Goal: Information Seeking & Learning: Learn about a topic

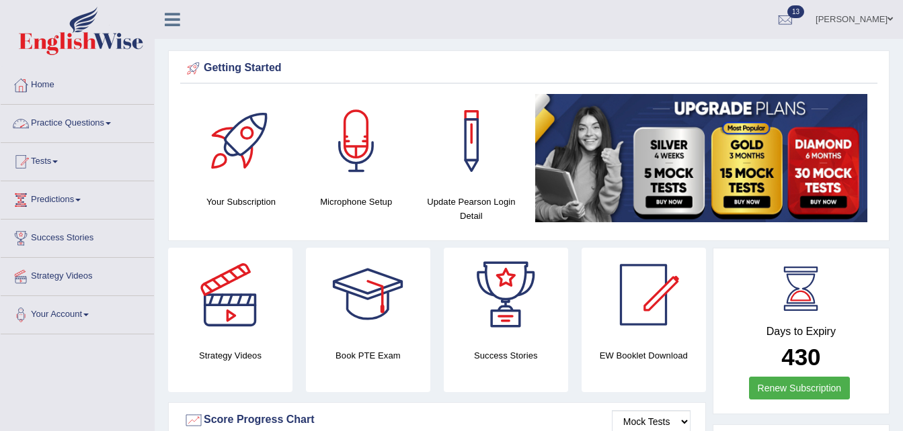
click at [100, 128] on link "Practice Questions" at bounding box center [77, 122] width 153 height 34
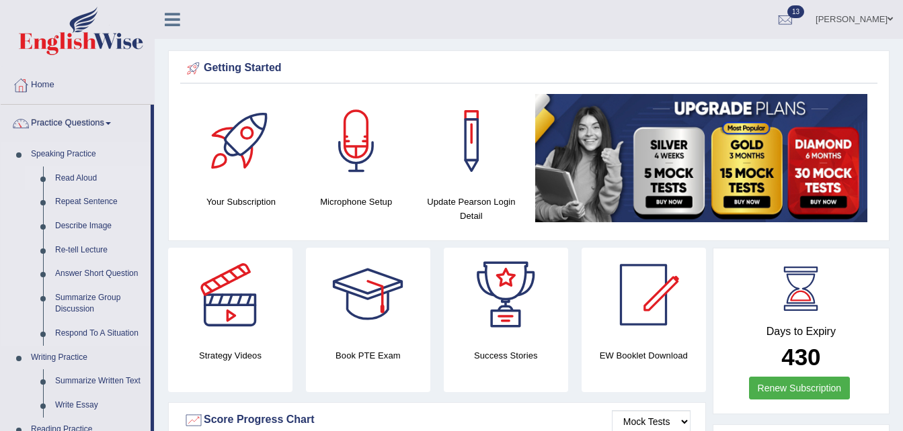
click at [77, 178] on link "Read Aloud" at bounding box center [99, 179] width 101 height 24
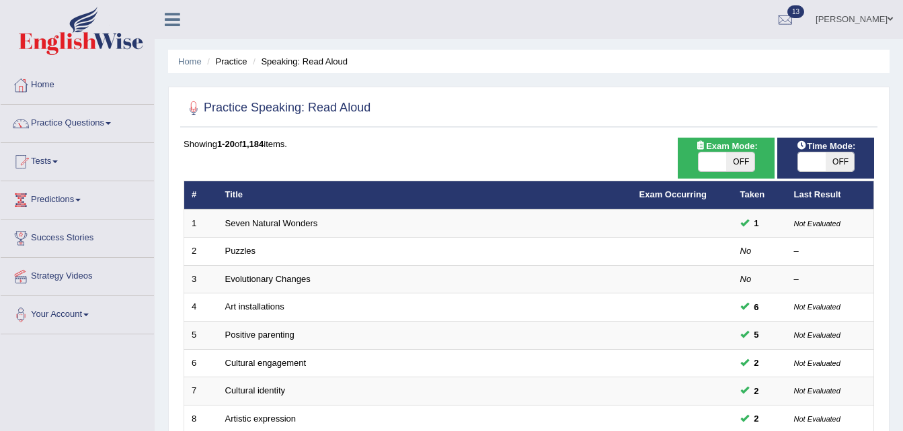
scroll to position [377, 0]
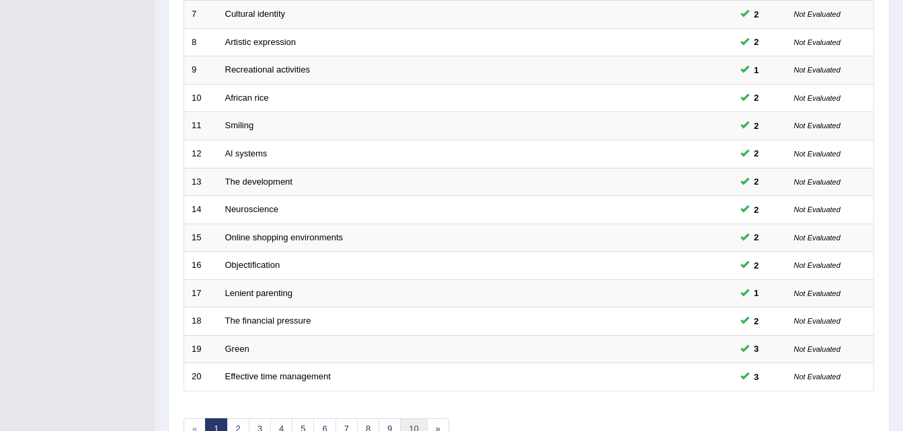
click at [410, 425] on link "10" at bounding box center [413, 430] width 27 height 22
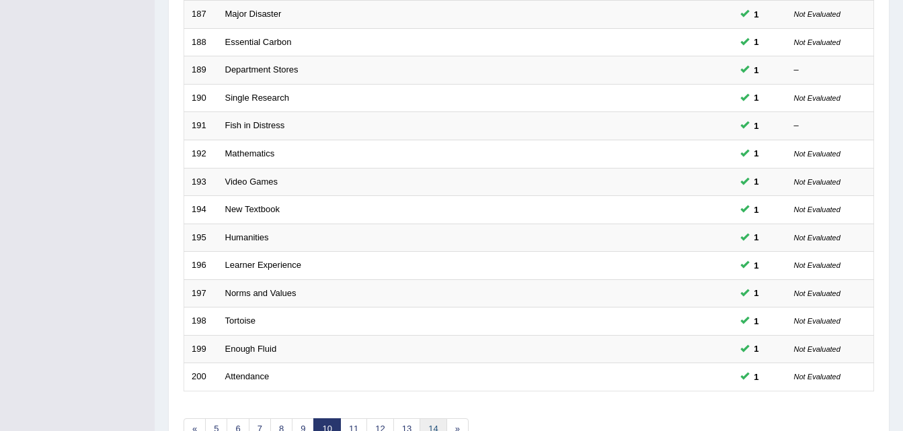
click at [431, 421] on link "14" at bounding box center [432, 430] width 27 height 22
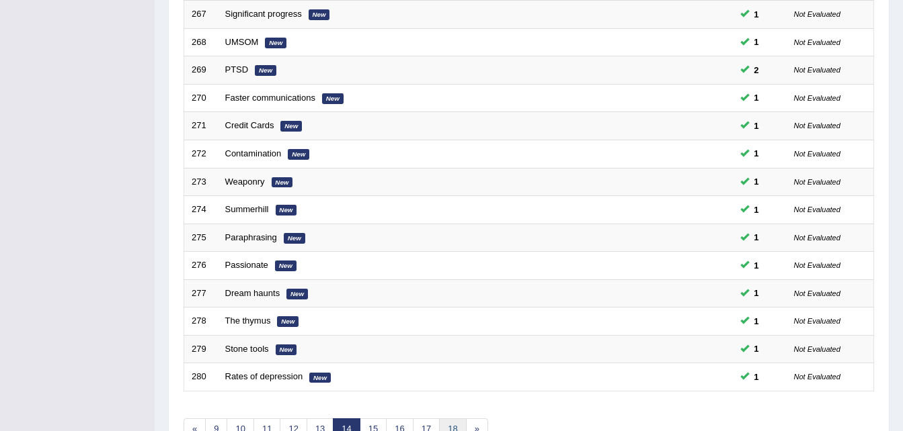
click at [452, 422] on link "18" at bounding box center [452, 430] width 27 height 22
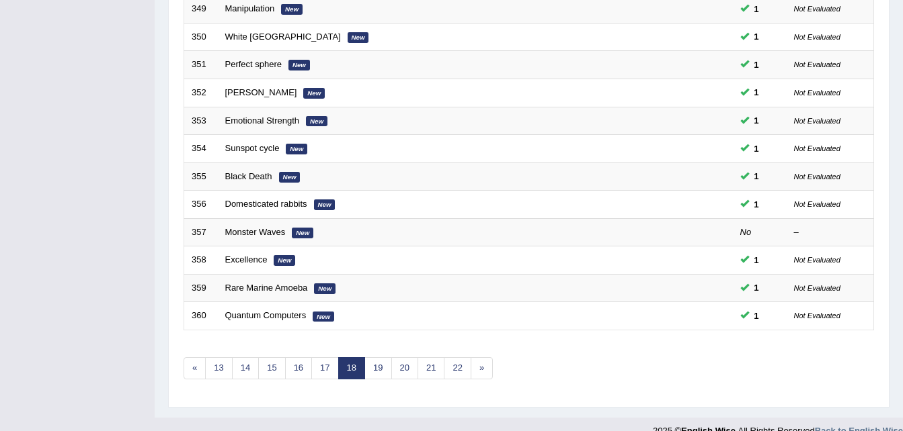
scroll to position [458, 0]
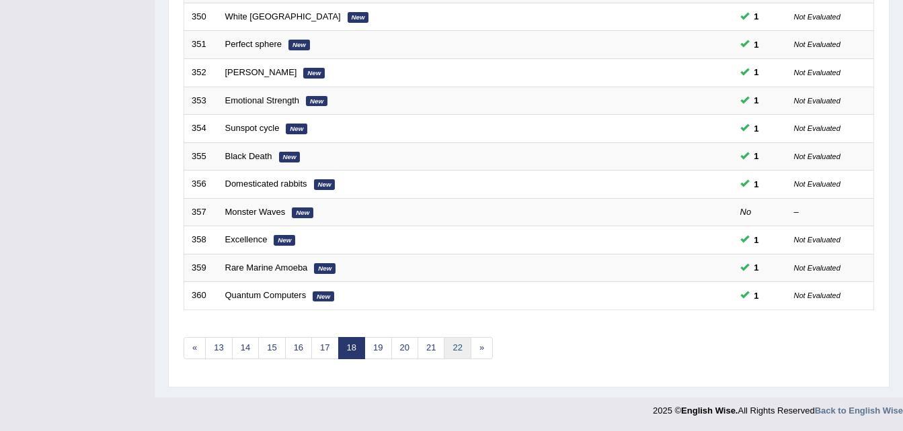
click at [454, 347] on link "22" at bounding box center [457, 348] width 27 height 22
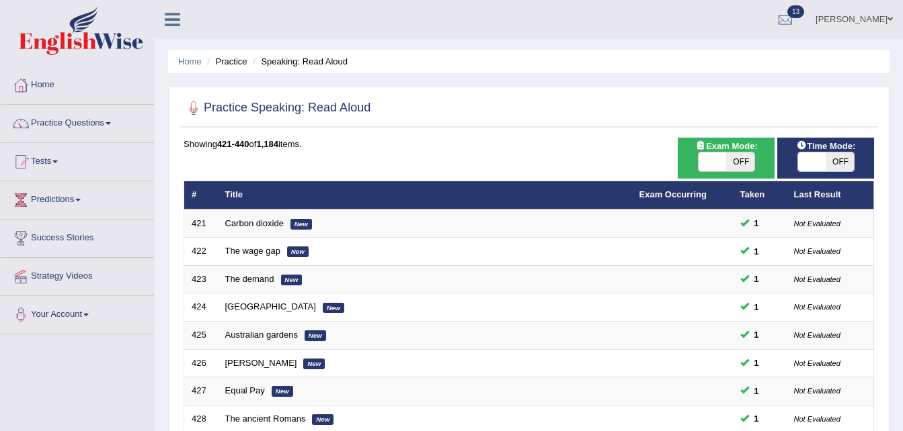
scroll to position [377, 0]
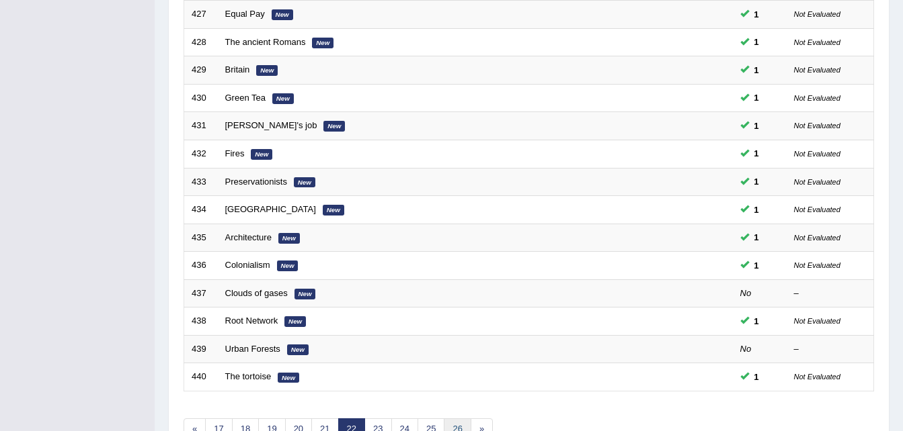
click at [459, 422] on link "26" at bounding box center [457, 430] width 27 height 22
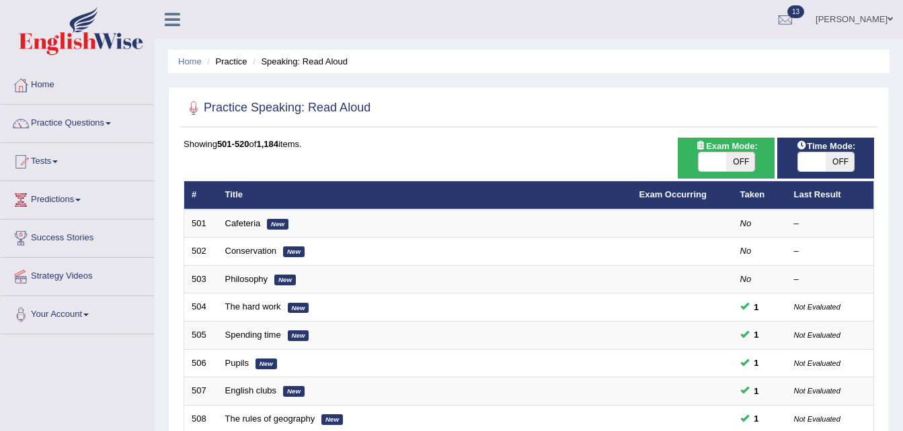
scroll to position [377, 0]
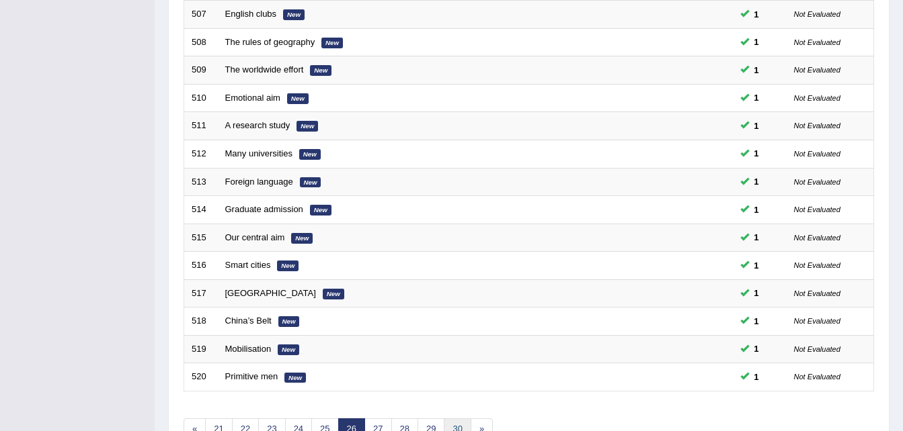
click at [457, 426] on link "30" at bounding box center [457, 430] width 27 height 22
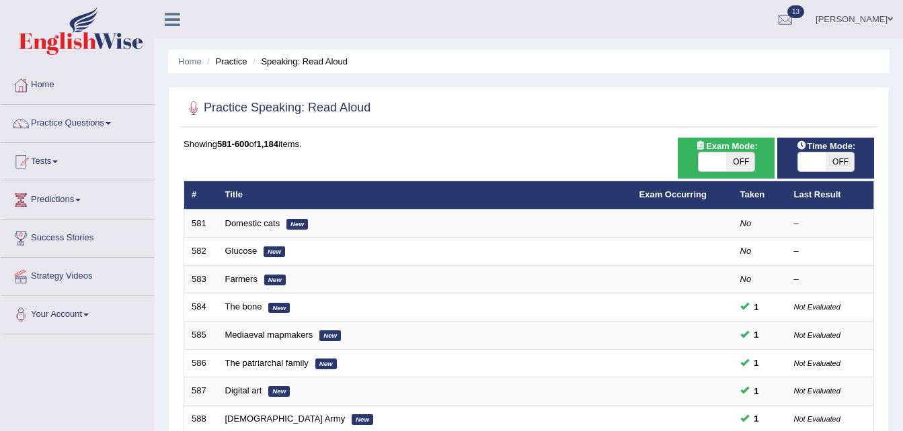
scroll to position [377, 0]
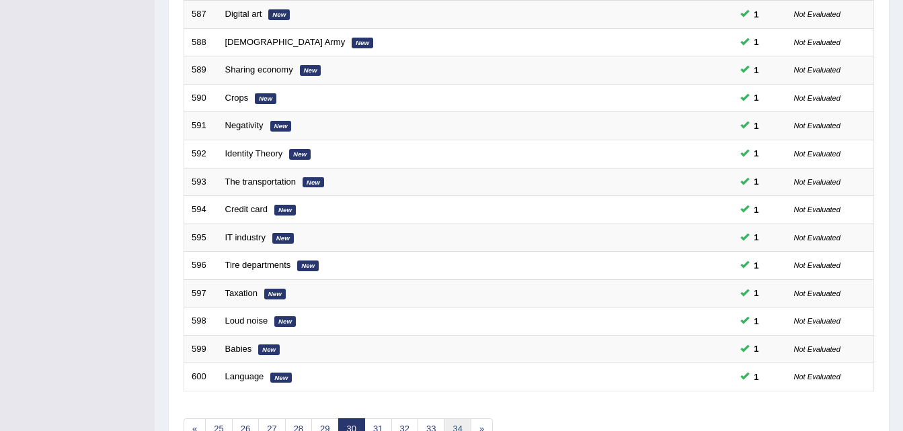
click at [460, 426] on link "34" at bounding box center [457, 430] width 27 height 22
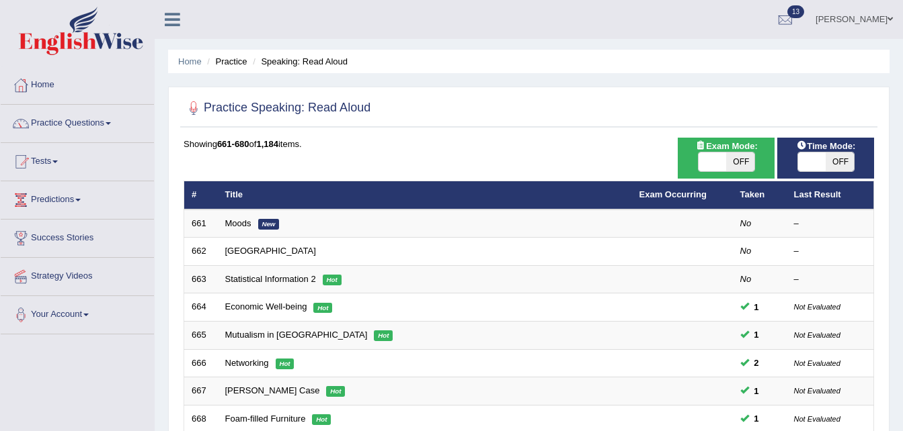
scroll to position [377, 0]
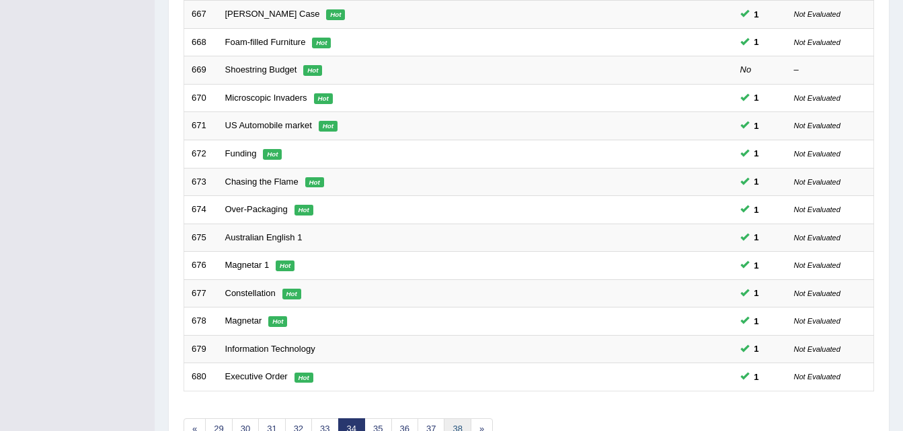
click at [458, 425] on link "38" at bounding box center [457, 430] width 27 height 22
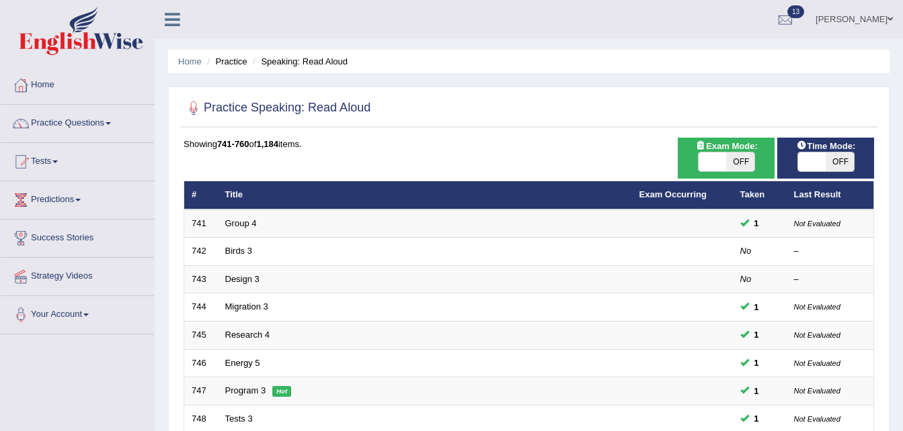
scroll to position [377, 0]
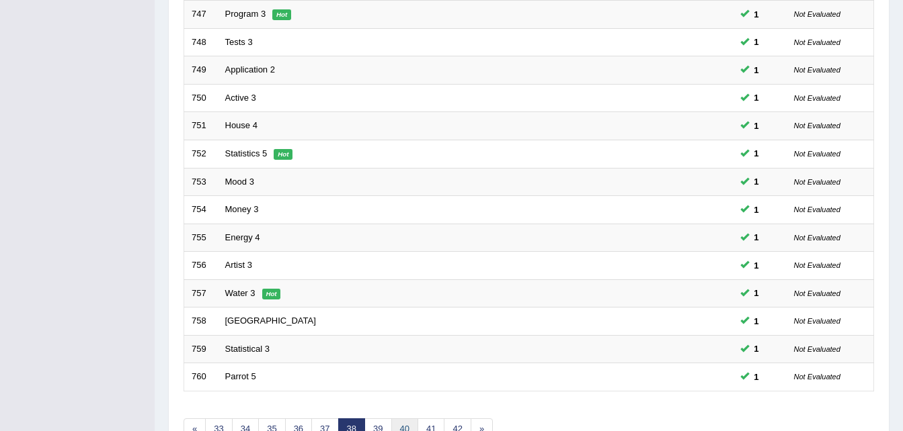
click at [405, 427] on link "40" at bounding box center [404, 430] width 27 height 22
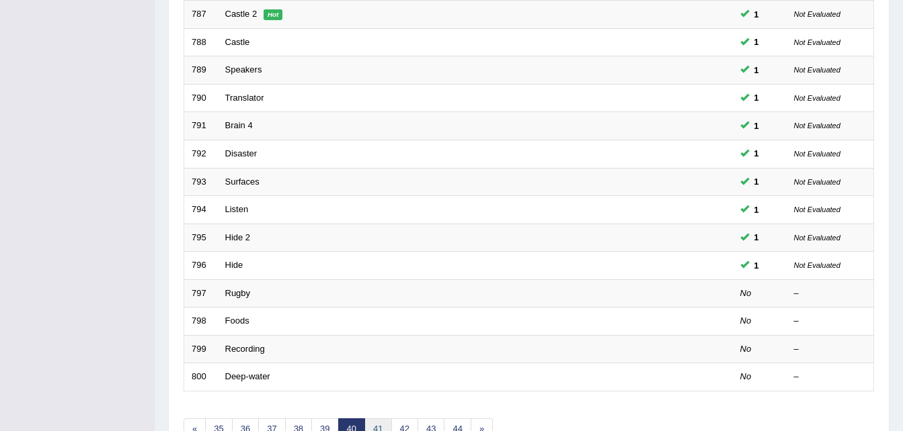
click at [376, 425] on link "41" at bounding box center [377, 430] width 27 height 22
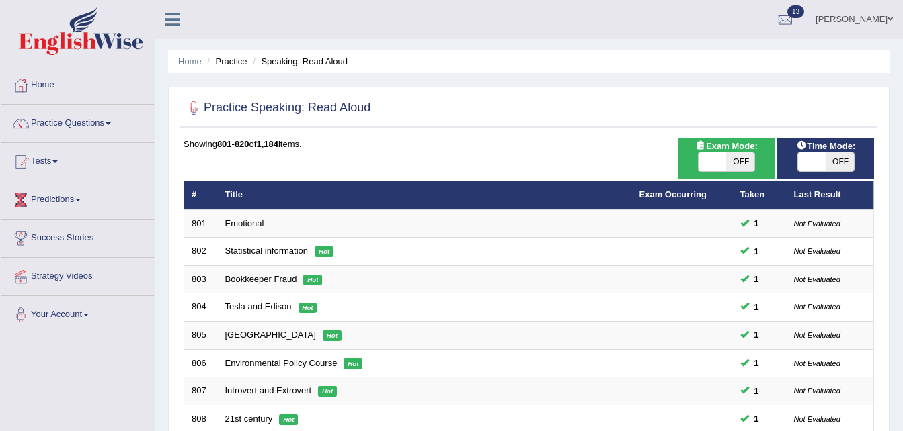
scroll to position [377, 0]
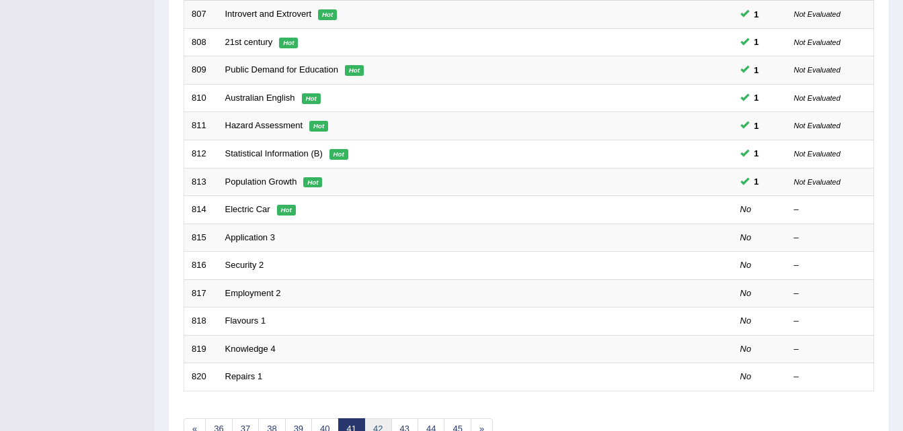
click at [380, 419] on link "42" at bounding box center [377, 430] width 27 height 22
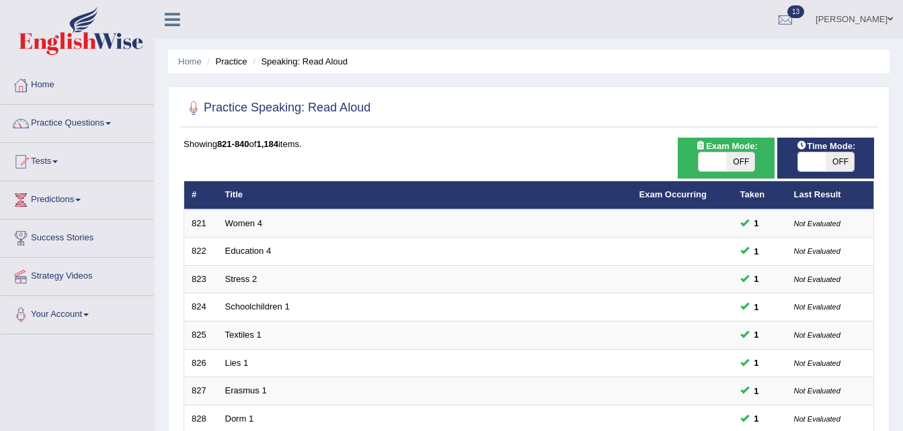
scroll to position [377, 0]
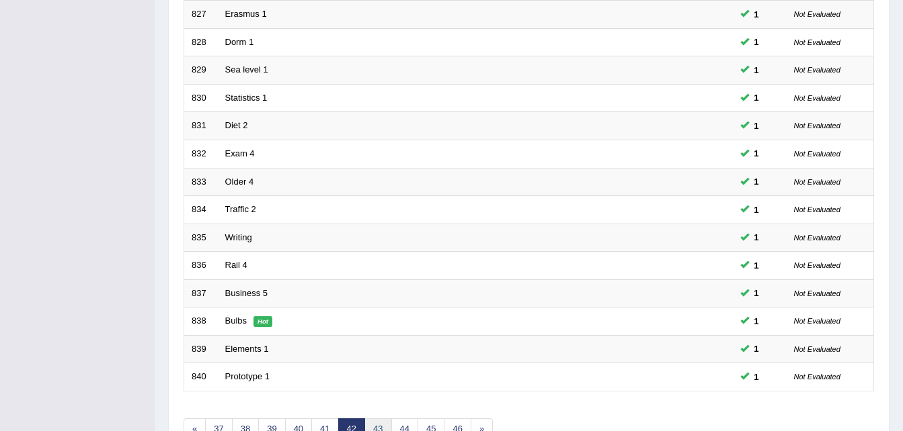
click at [378, 420] on link "43" at bounding box center [377, 430] width 27 height 22
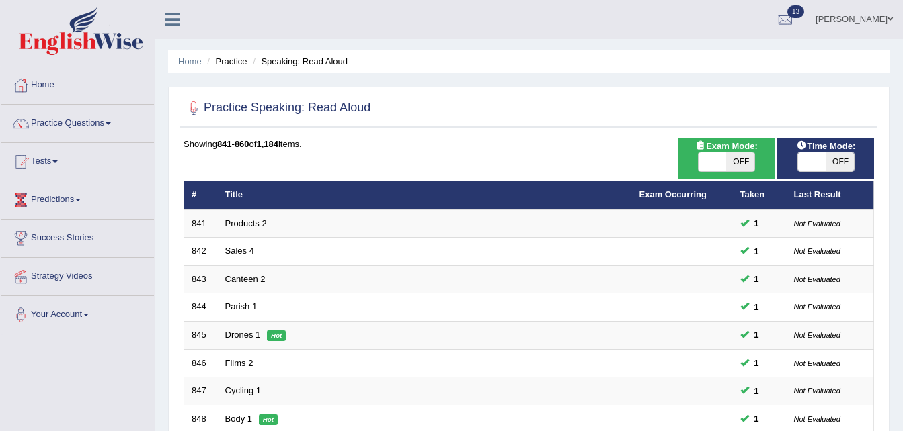
click at [378, 420] on td "Body 1 Hot" at bounding box center [425, 419] width 414 height 28
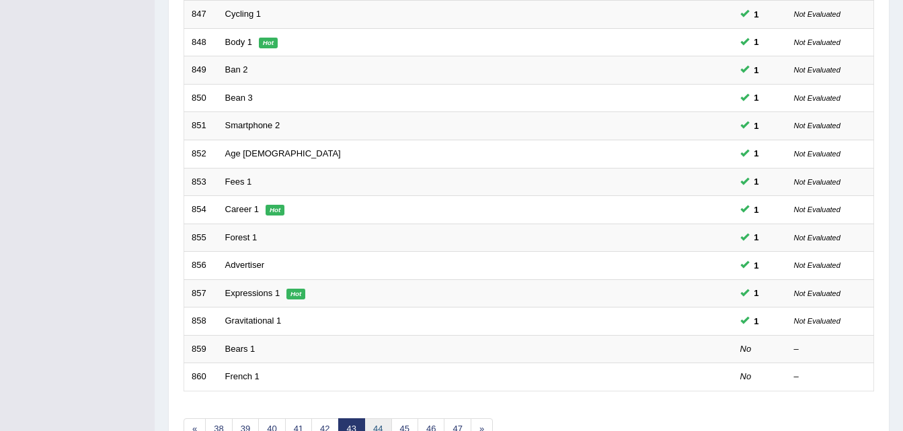
click at [379, 423] on link "44" at bounding box center [377, 430] width 27 height 22
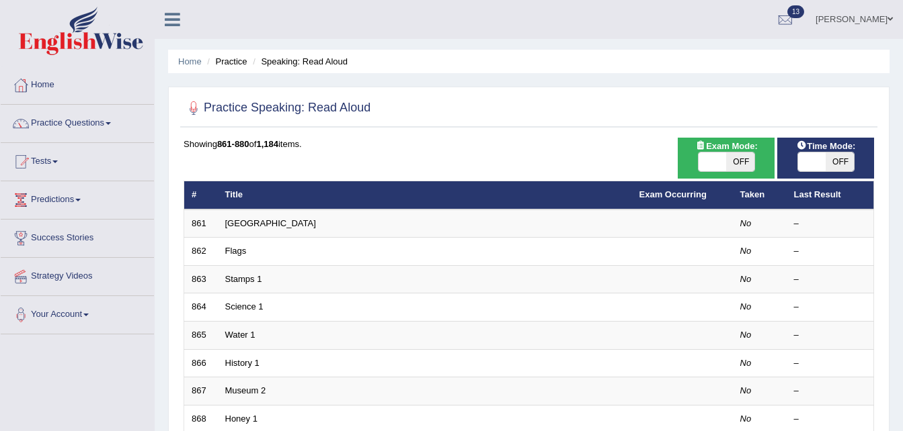
scroll to position [377, 0]
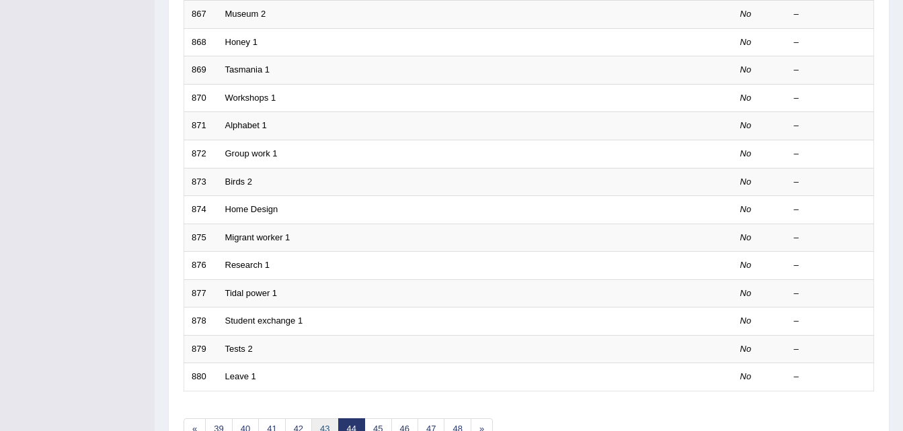
click at [326, 427] on link "43" at bounding box center [324, 430] width 27 height 22
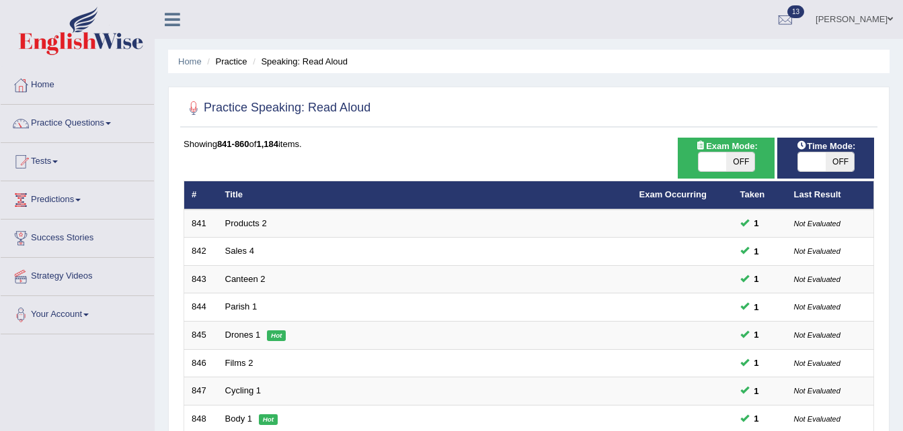
scroll to position [377, 0]
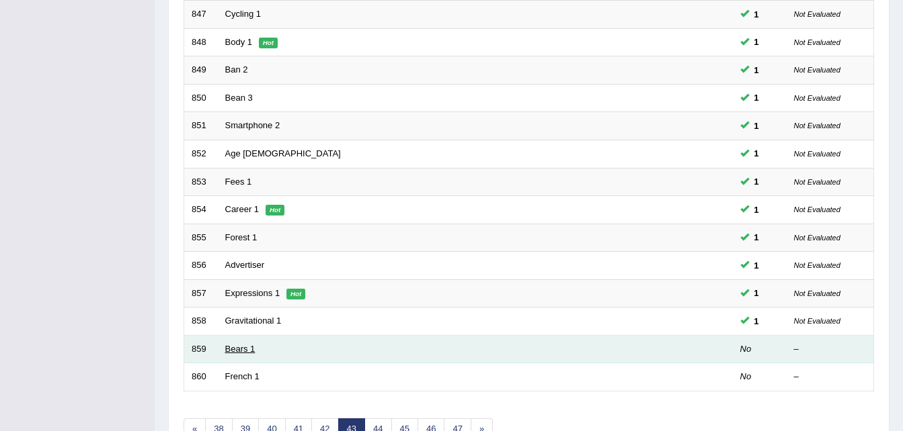
click at [227, 347] on link "Bears 1" at bounding box center [240, 349] width 30 height 10
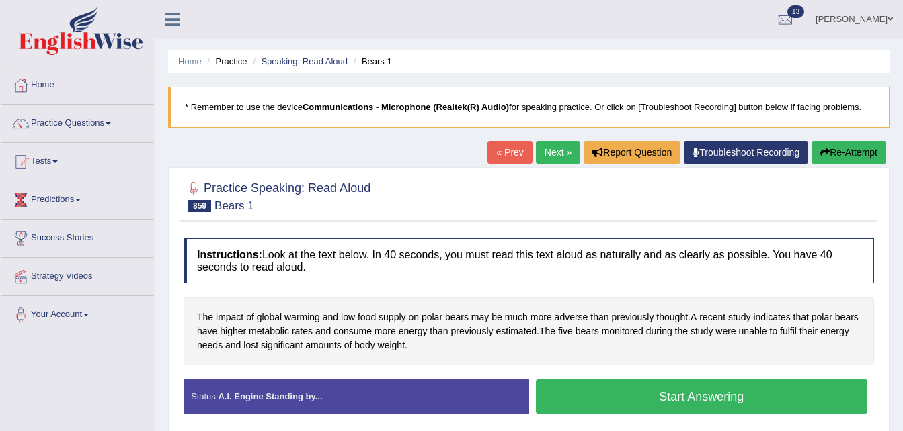
scroll to position [274, 0]
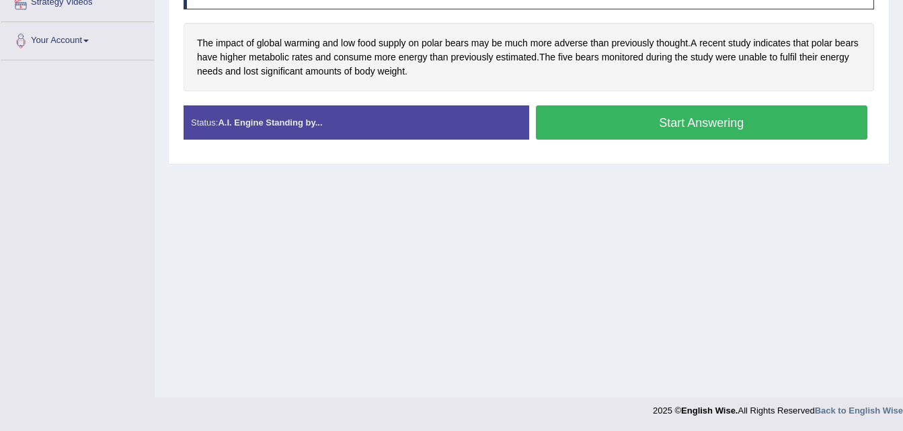
click at [720, 114] on button "Start Answering" at bounding box center [702, 123] width 332 height 34
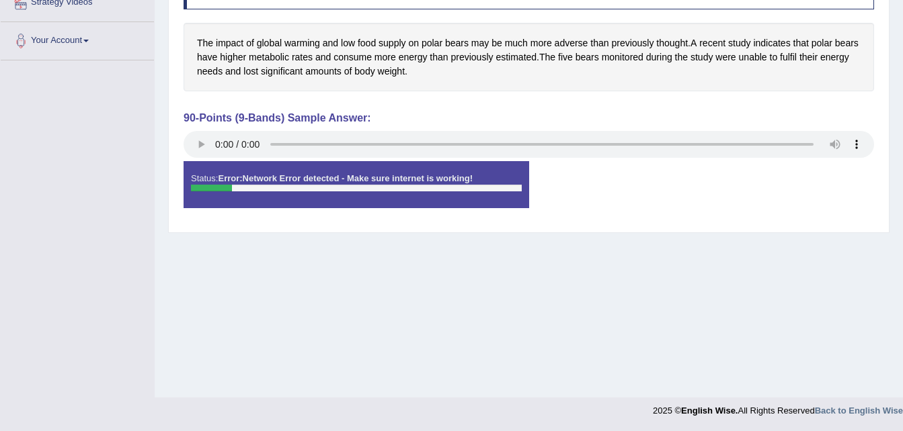
scroll to position [0, 0]
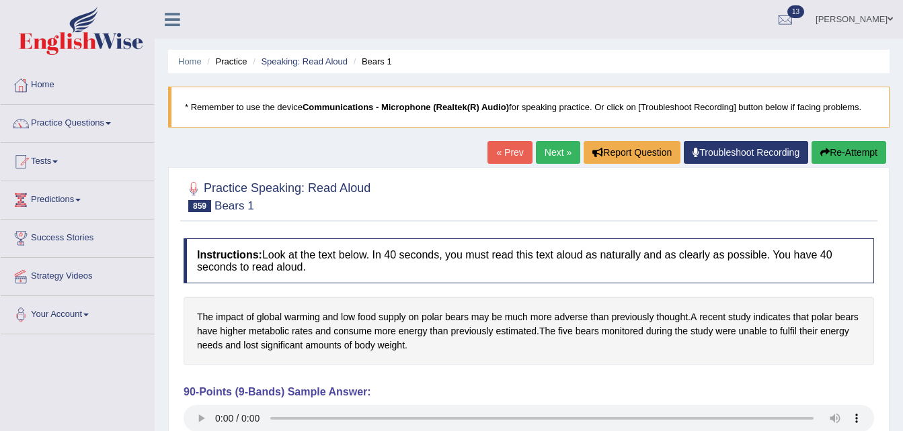
click at [843, 159] on button "Re-Attempt" at bounding box center [848, 152] width 75 height 23
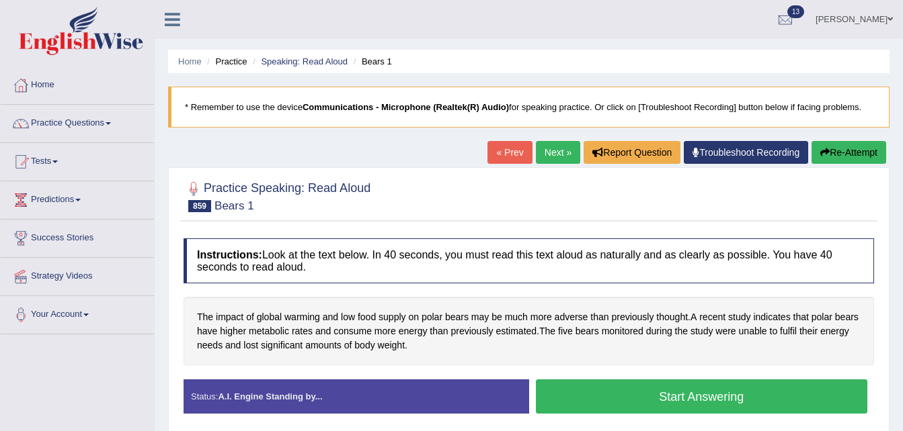
scroll to position [274, 0]
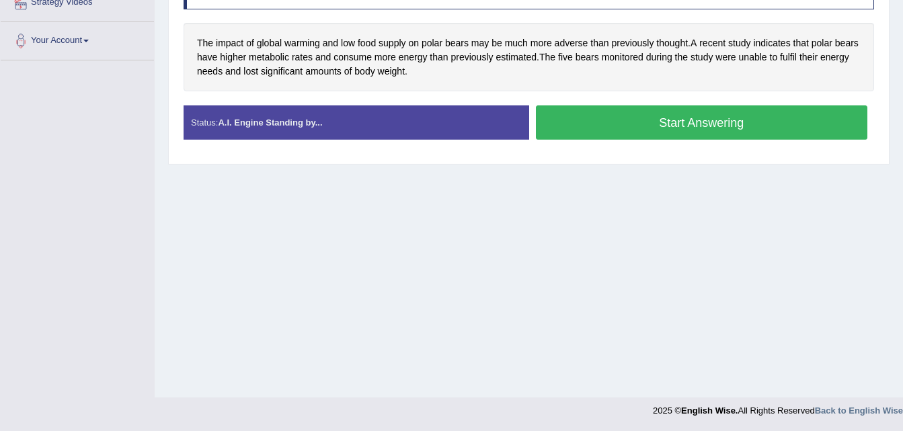
click at [659, 116] on button "Start Answering" at bounding box center [702, 123] width 332 height 34
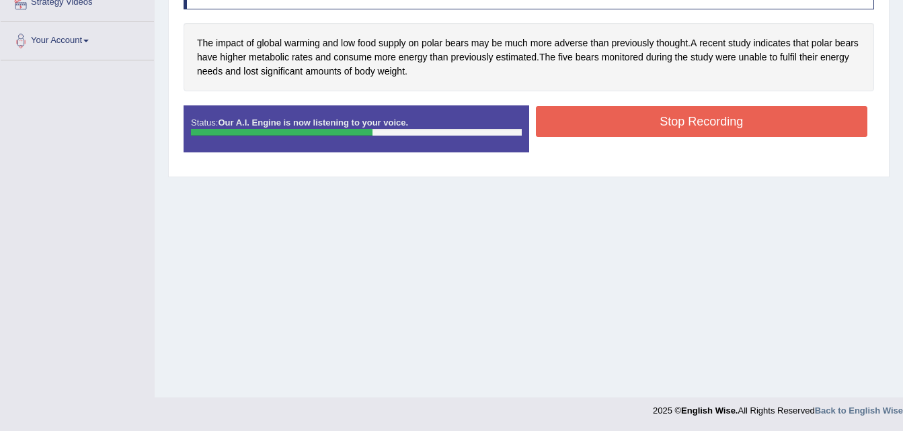
click at [659, 116] on button "Stop Recording" at bounding box center [702, 121] width 332 height 31
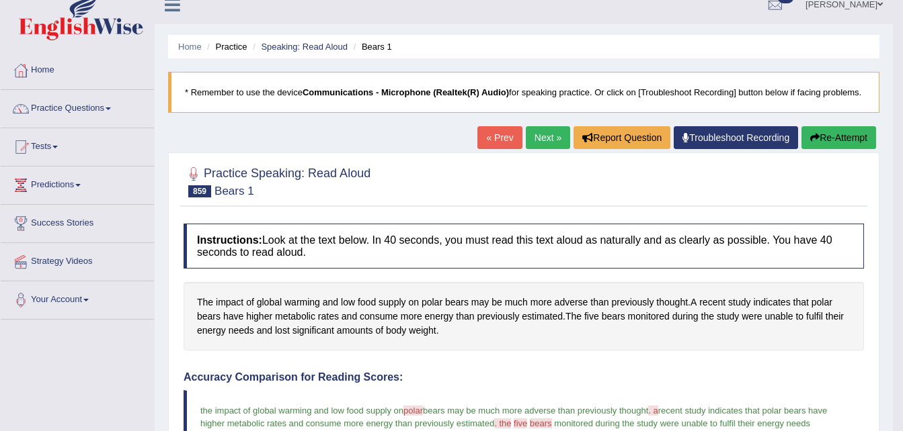
scroll to position [0, 0]
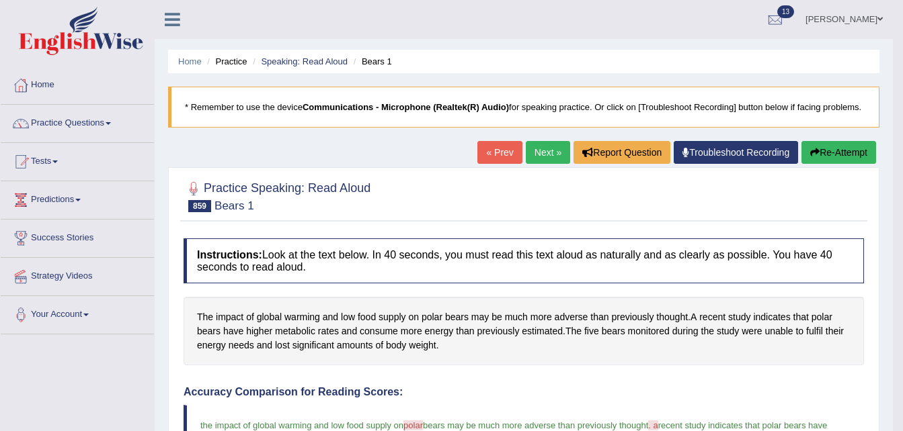
click at [535, 152] on link "Next »" at bounding box center [548, 152] width 44 height 23
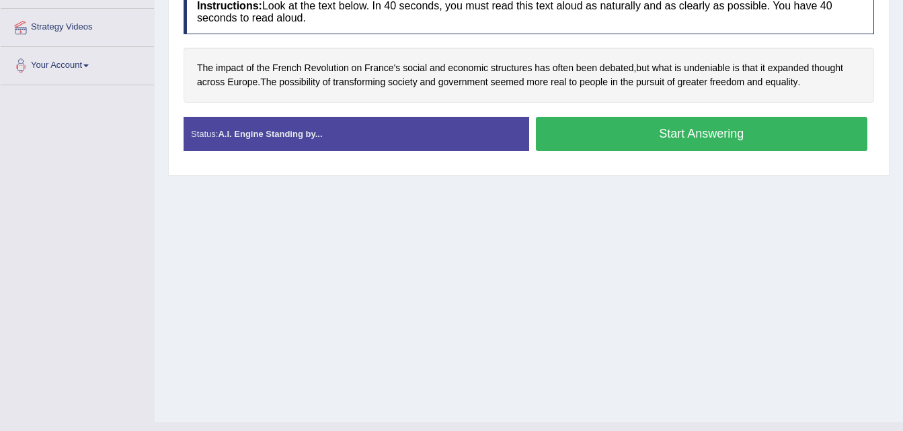
scroll to position [274, 0]
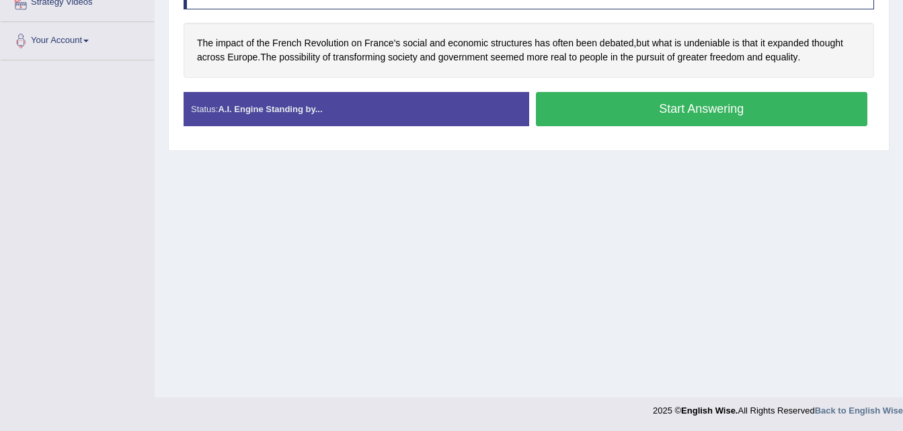
click at [582, 102] on button "Start Answering" at bounding box center [702, 109] width 332 height 34
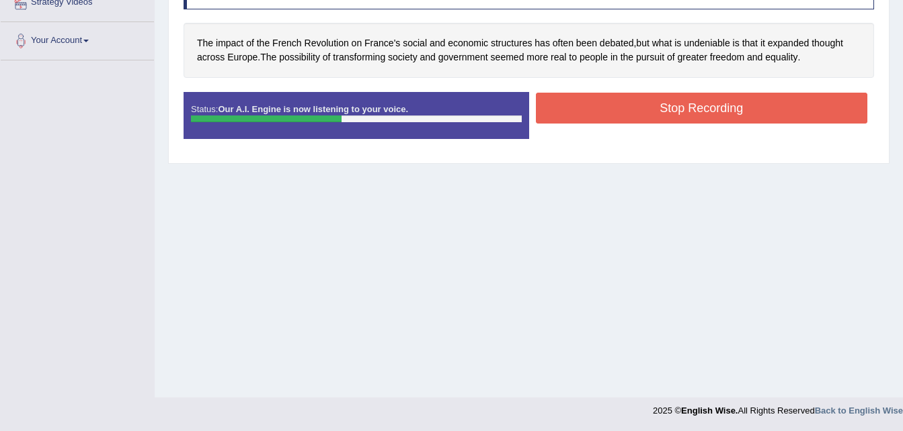
click at [604, 117] on button "Stop Recording" at bounding box center [702, 108] width 332 height 31
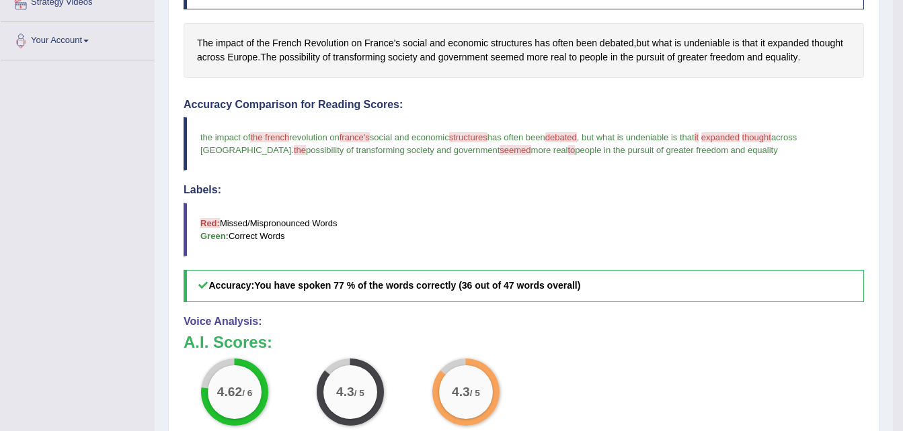
scroll to position [0, 0]
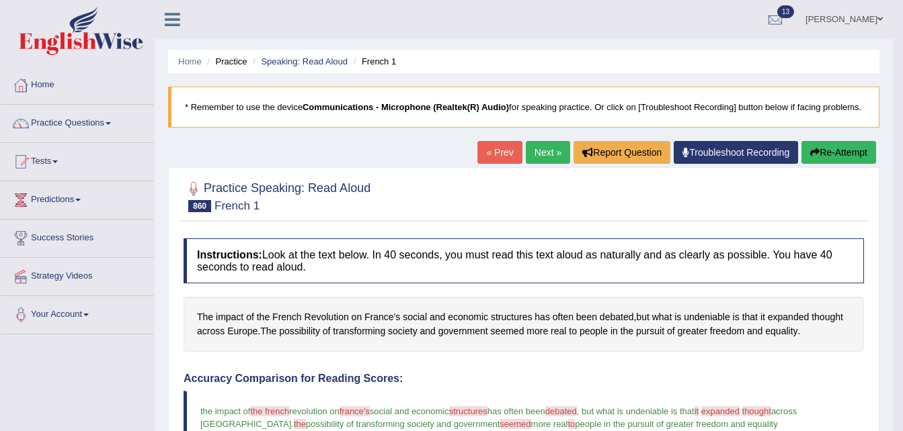
click at [547, 144] on link "Next »" at bounding box center [548, 152] width 44 height 23
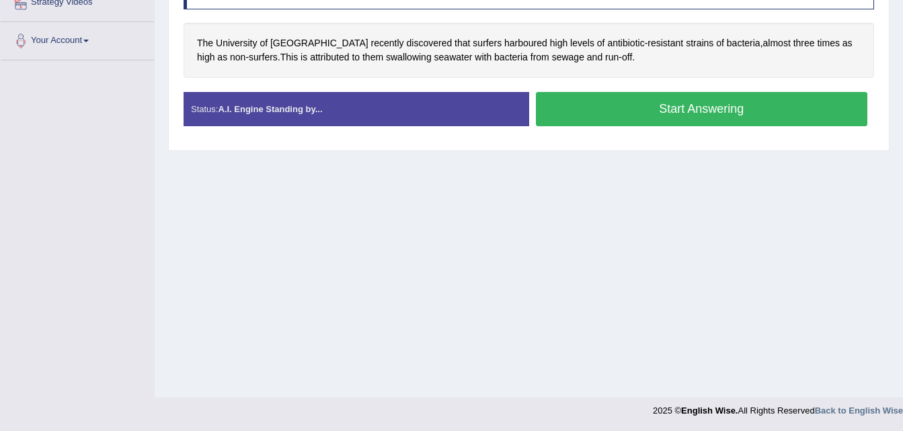
click at [615, 104] on button "Start Answering" at bounding box center [702, 109] width 332 height 34
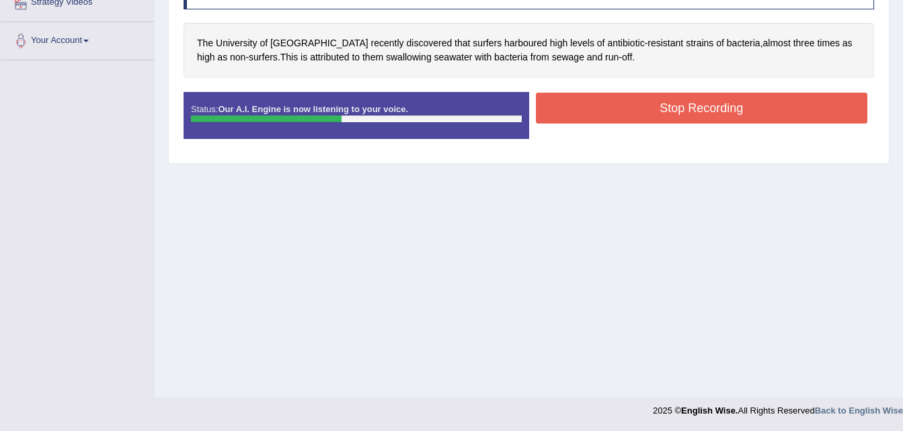
click at [615, 104] on button "Stop Recording" at bounding box center [702, 108] width 332 height 31
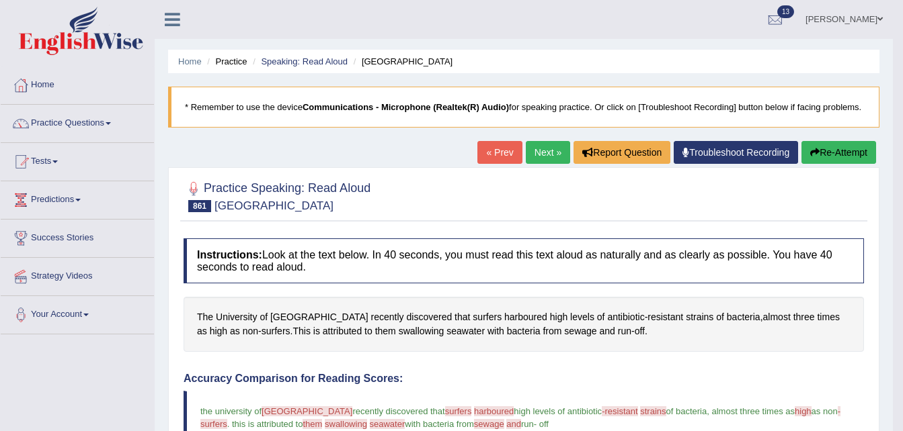
click at [552, 147] on link "Next »" at bounding box center [548, 152] width 44 height 23
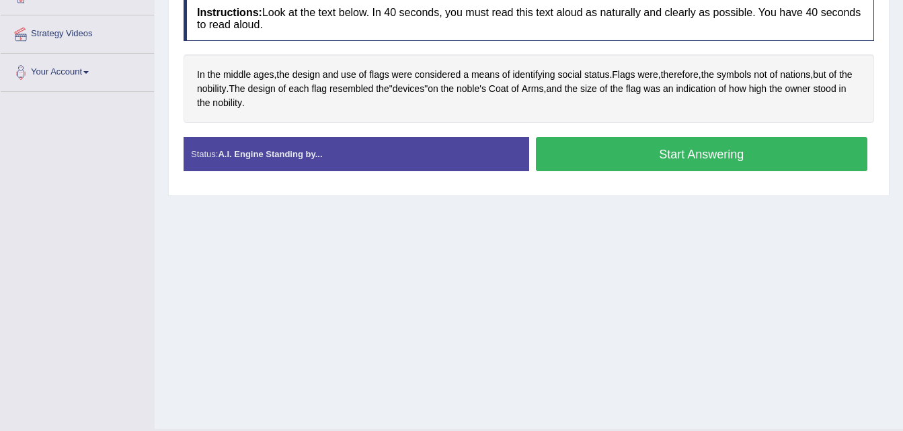
scroll to position [274, 0]
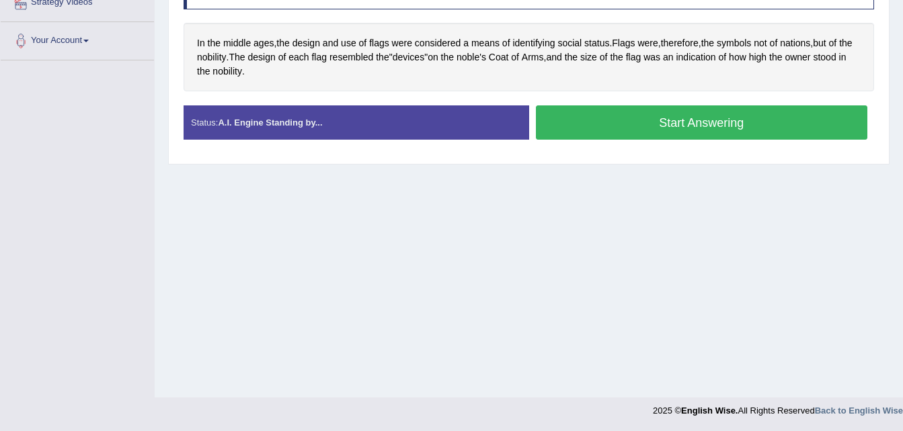
click at [599, 114] on button "Start Answering" at bounding box center [702, 123] width 332 height 34
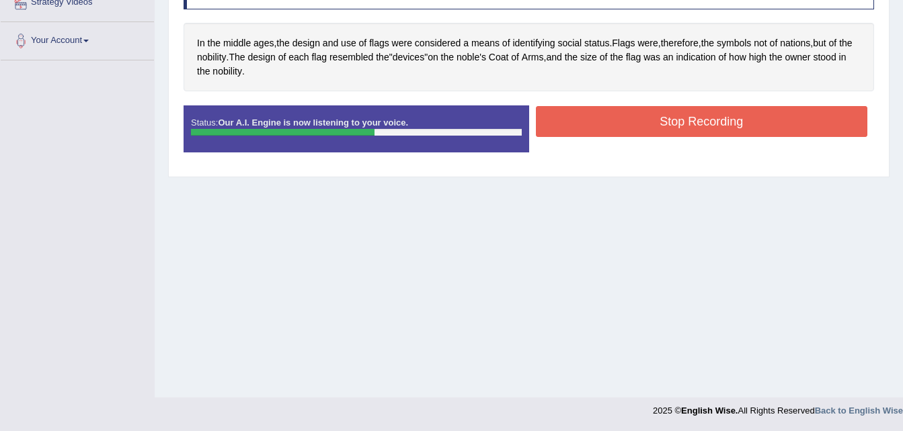
click at [599, 114] on button "Stop Recording" at bounding box center [702, 121] width 332 height 31
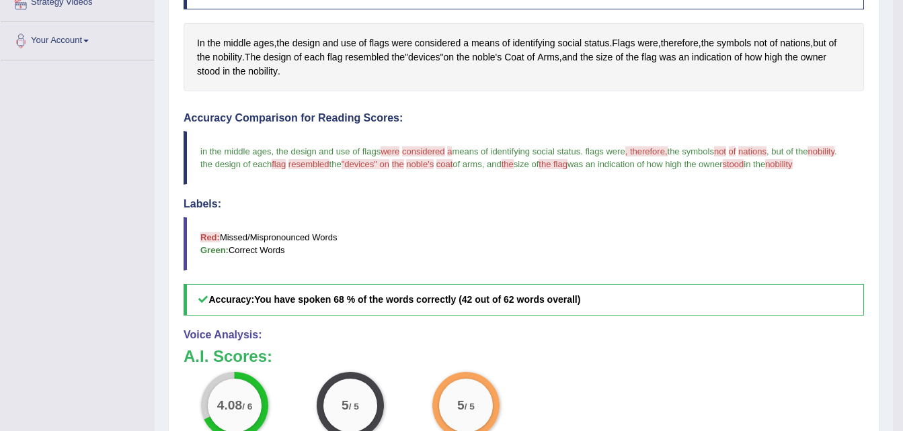
scroll to position [0, 0]
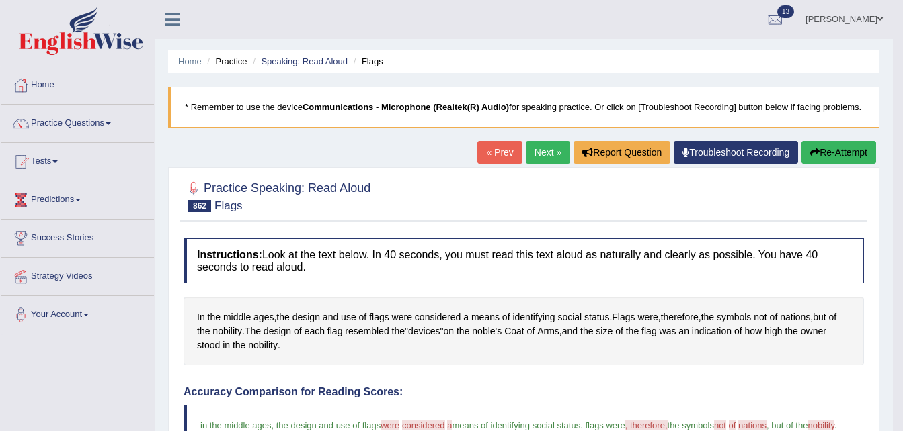
click at [534, 155] on link "Next »" at bounding box center [548, 152] width 44 height 23
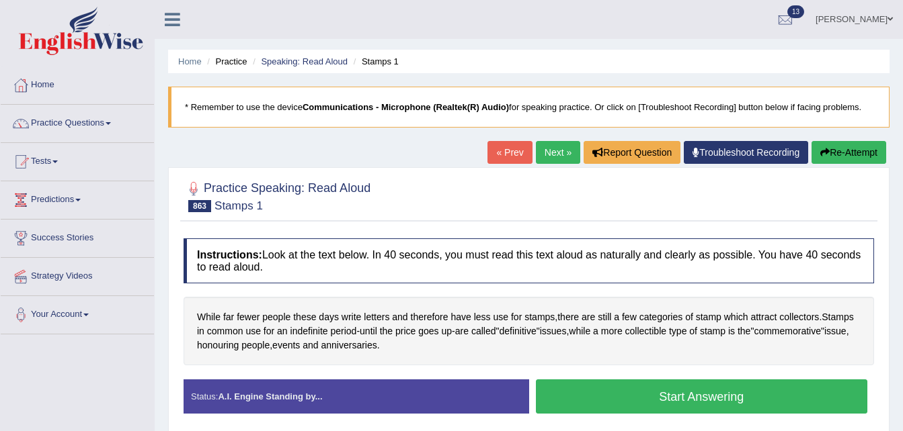
scroll to position [274, 0]
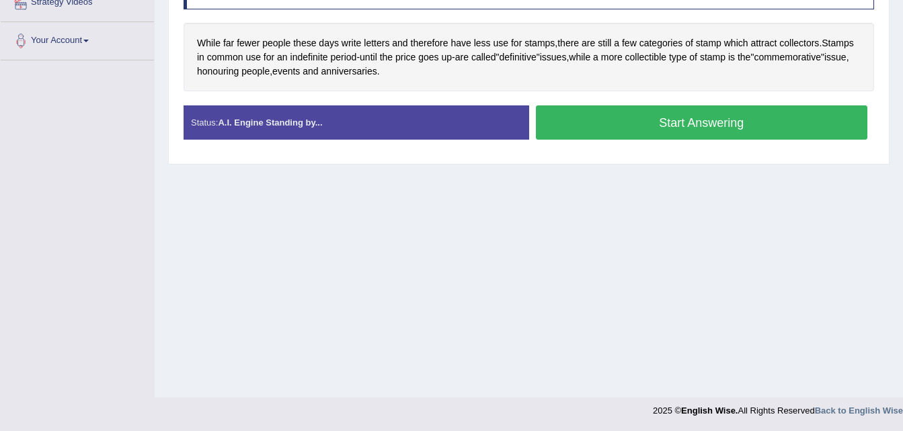
click at [603, 131] on button "Start Answering" at bounding box center [702, 123] width 332 height 34
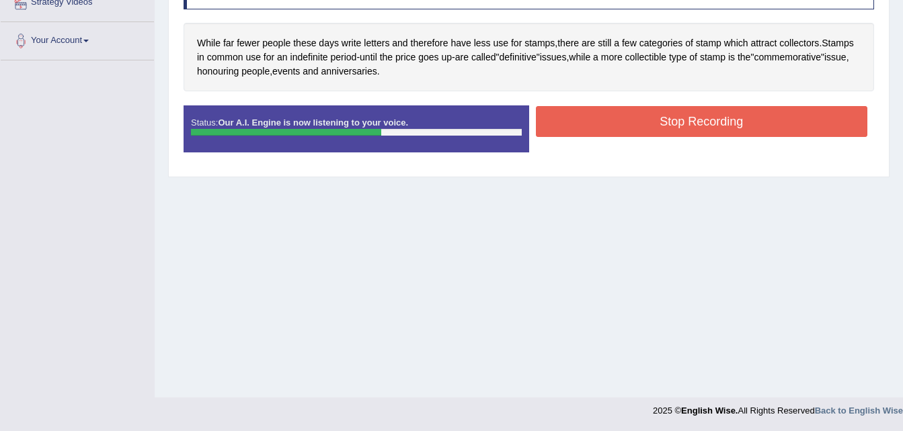
click at [603, 131] on button "Stop Recording" at bounding box center [702, 121] width 332 height 31
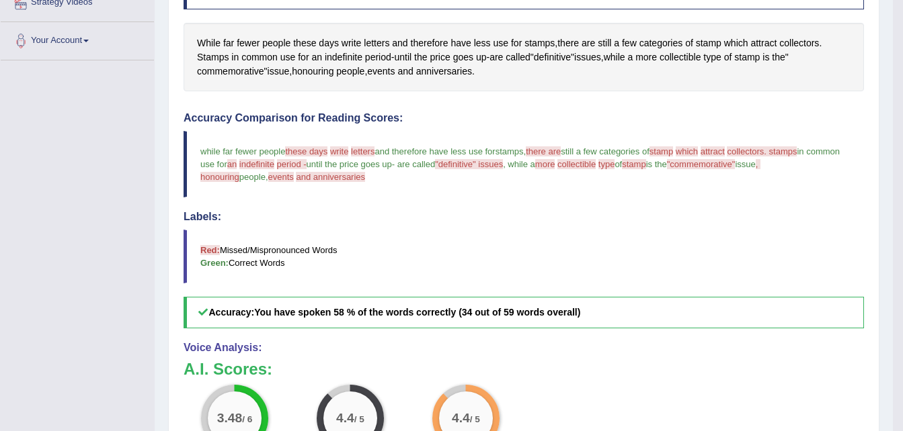
scroll to position [0, 0]
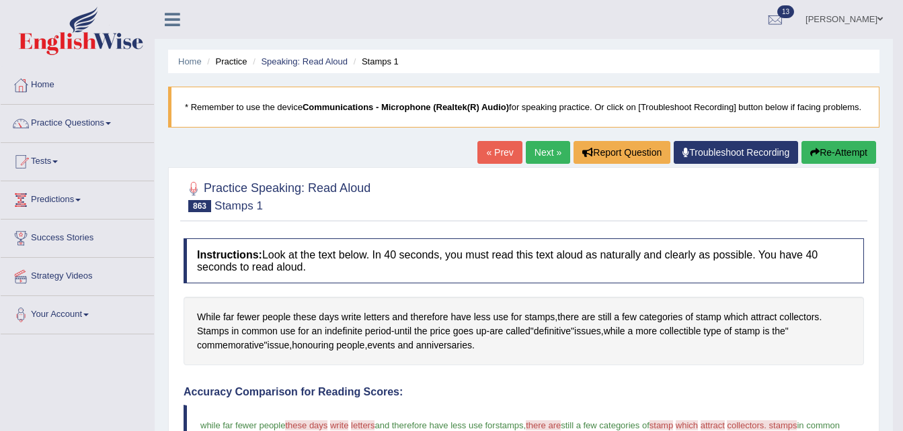
click at [543, 153] on link "Next »" at bounding box center [548, 152] width 44 height 23
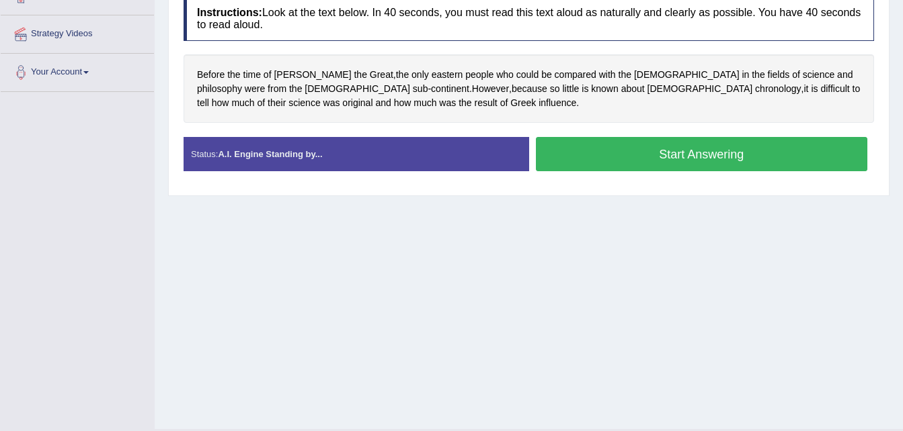
scroll to position [274, 0]
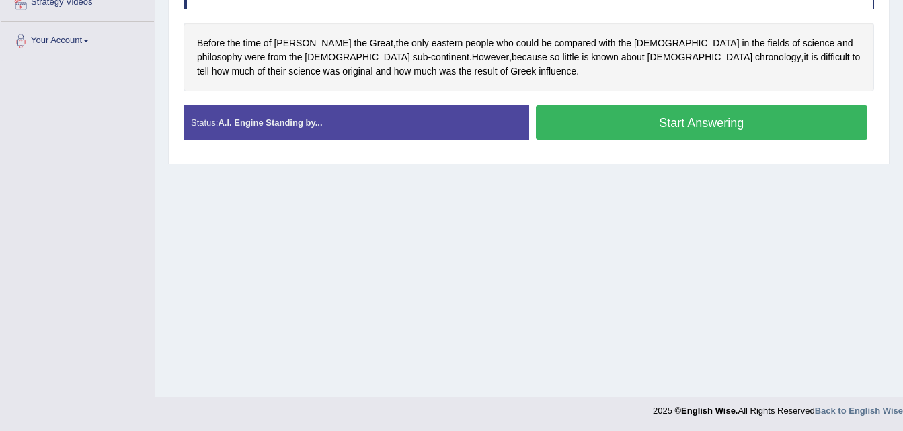
click at [602, 145] on div "Status: A.I. Engine Standing by... Start Answering Stop Recording" at bounding box center [528, 130] width 690 height 48
click at [601, 126] on button "Start Answering" at bounding box center [702, 123] width 332 height 34
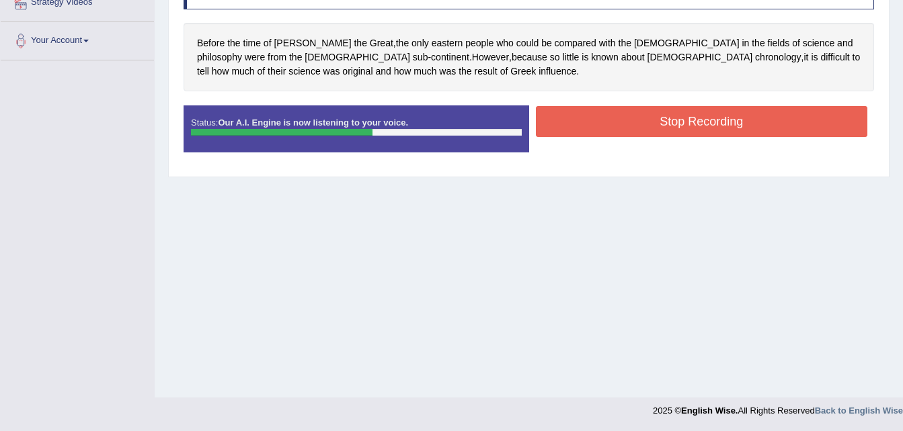
click at [601, 126] on button "Stop Recording" at bounding box center [702, 121] width 332 height 31
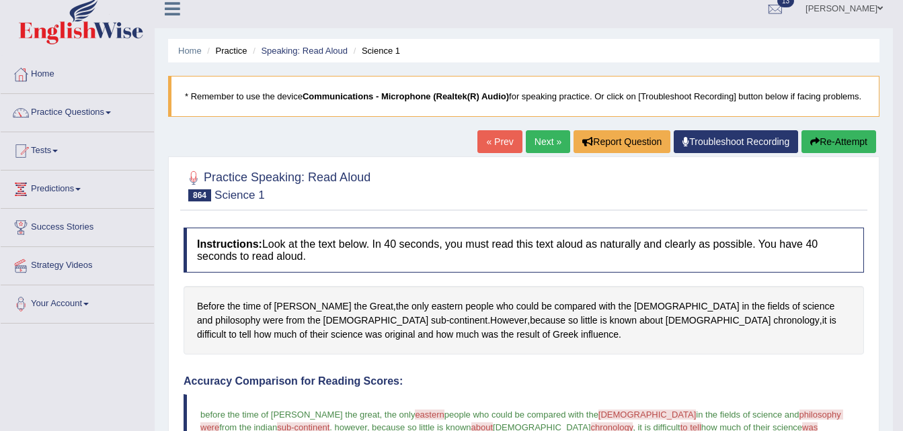
scroll to position [0, 0]
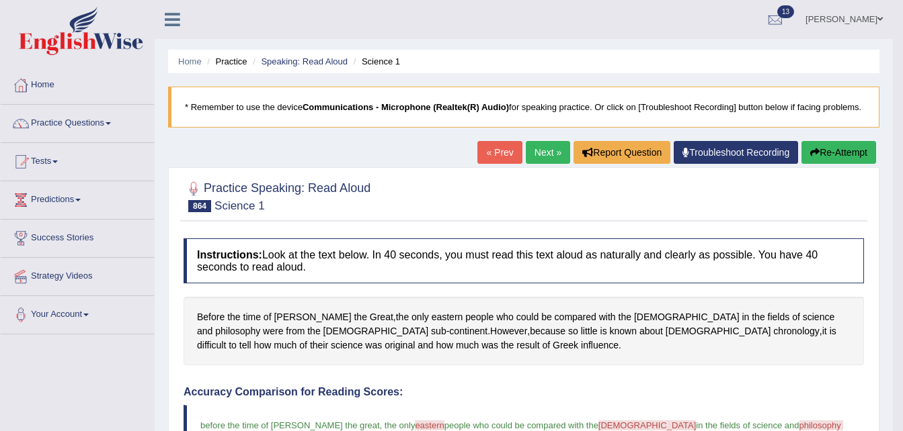
click at [533, 155] on link "Next »" at bounding box center [548, 152] width 44 height 23
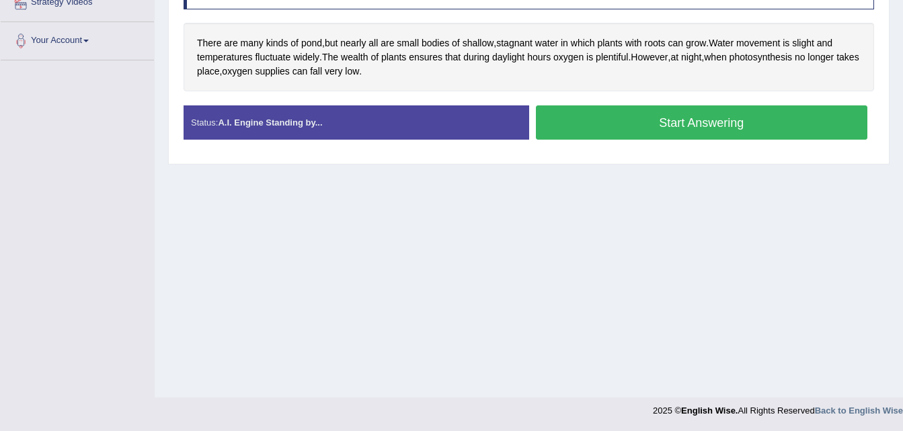
click at [638, 124] on button "Start Answering" at bounding box center [702, 123] width 332 height 34
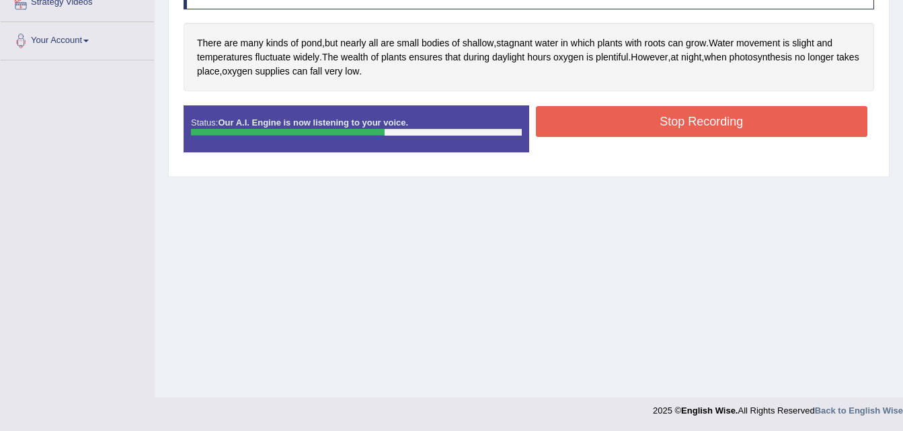
click at [638, 124] on button "Stop Recording" at bounding box center [702, 121] width 332 height 31
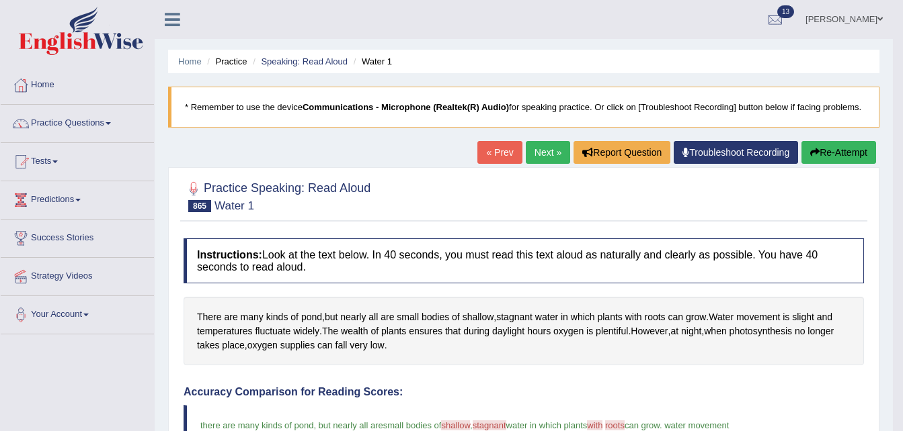
click at [541, 153] on link "Next »" at bounding box center [548, 152] width 44 height 23
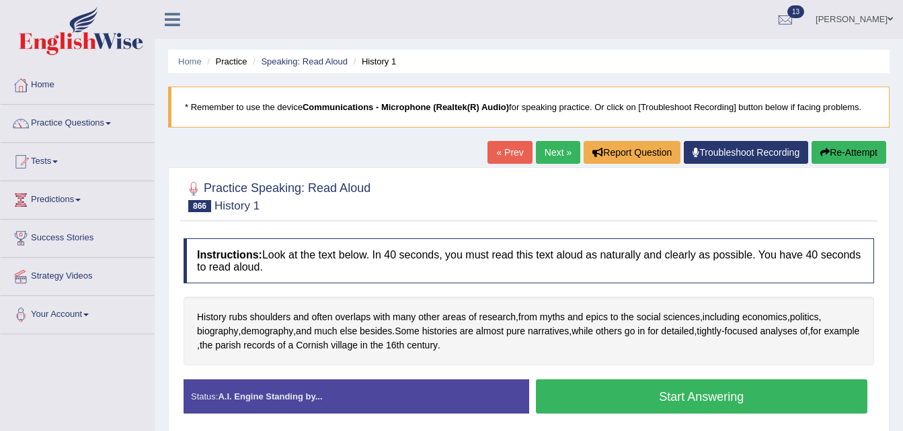
scroll to position [274, 0]
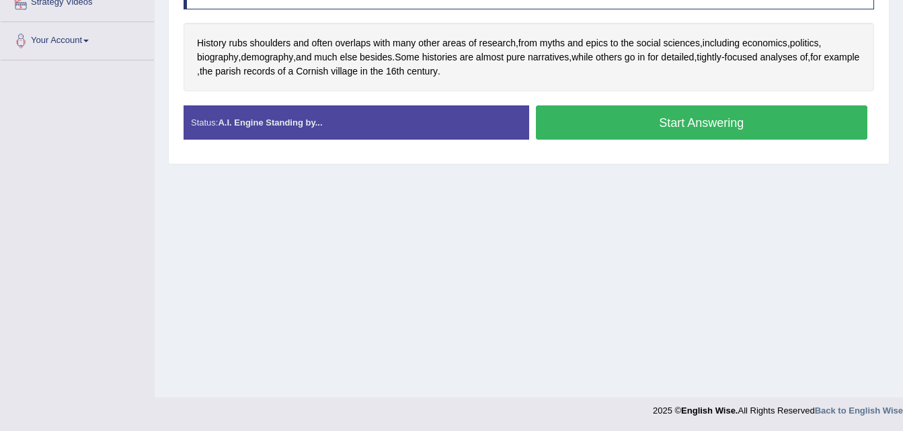
click at [620, 120] on button "Start Answering" at bounding box center [702, 123] width 332 height 34
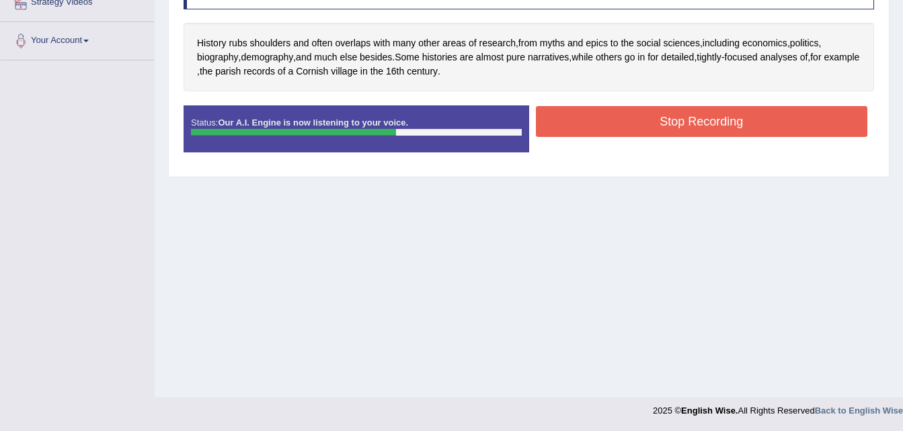
click at [620, 120] on button "Stop Recording" at bounding box center [702, 121] width 332 height 31
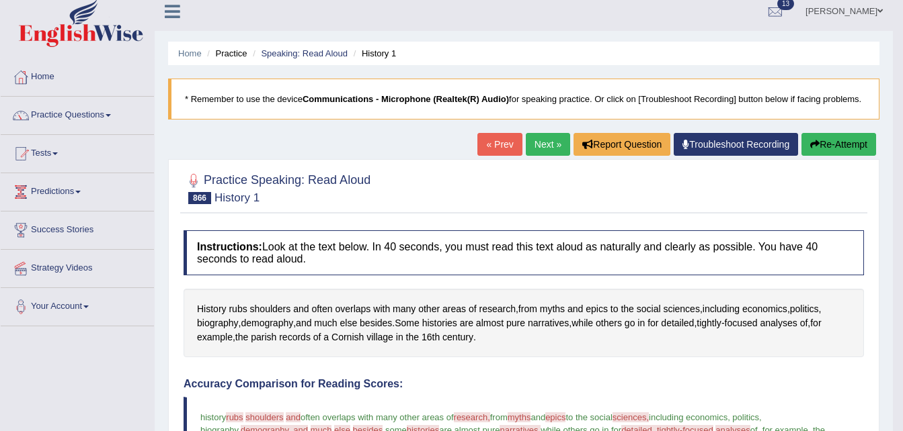
scroll to position [0, 0]
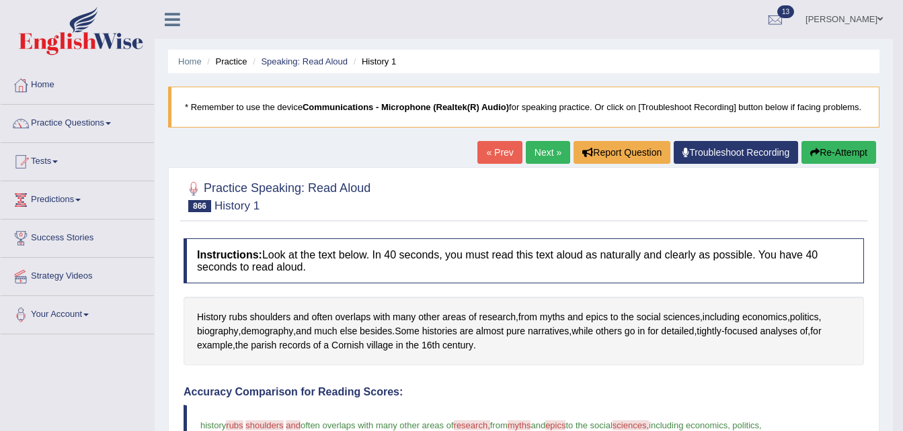
click at [542, 153] on link "Next »" at bounding box center [548, 152] width 44 height 23
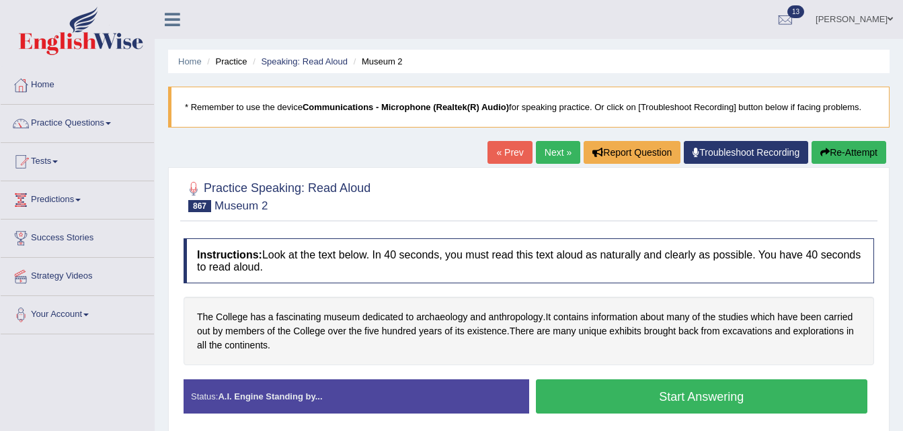
scroll to position [274, 0]
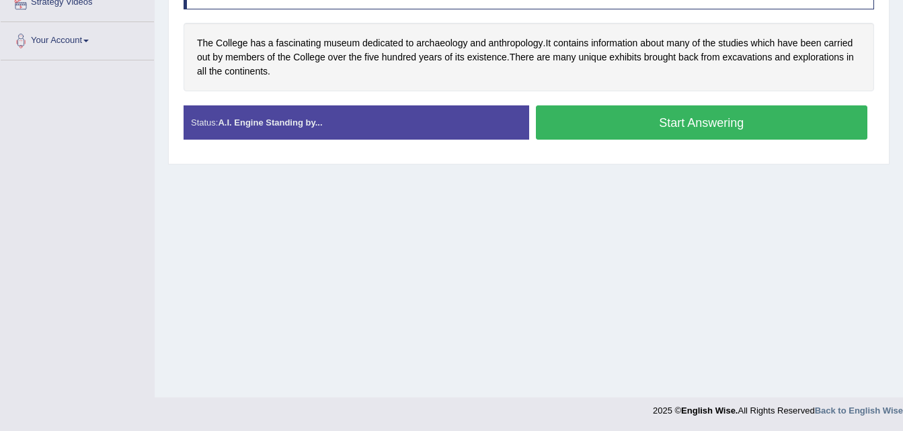
click at [624, 124] on button "Start Answering" at bounding box center [702, 123] width 332 height 34
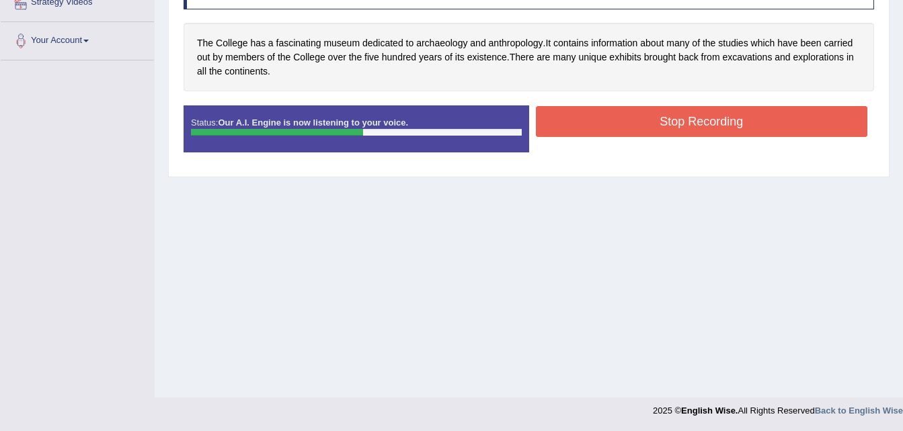
click at [624, 124] on button "Stop Recording" at bounding box center [702, 121] width 332 height 31
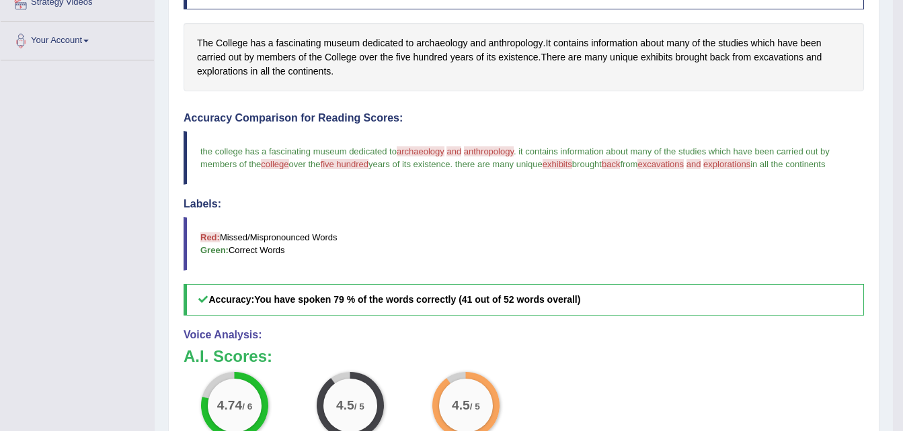
scroll to position [0, 0]
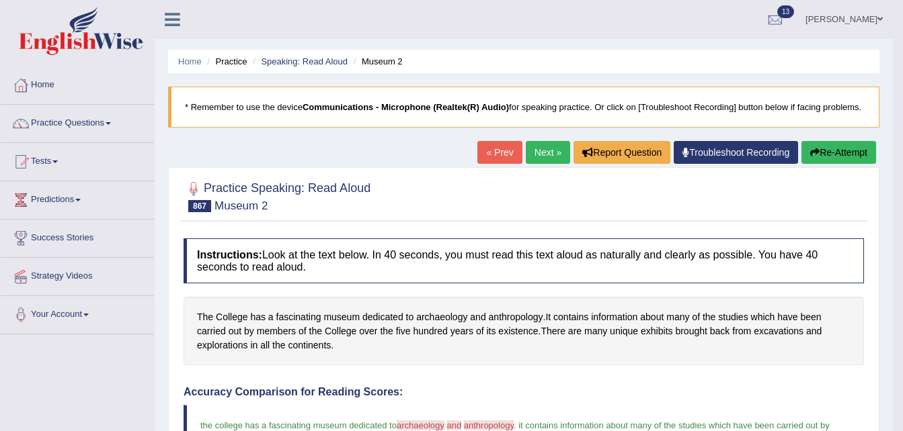
click at [560, 146] on link "Next »" at bounding box center [548, 152] width 44 height 23
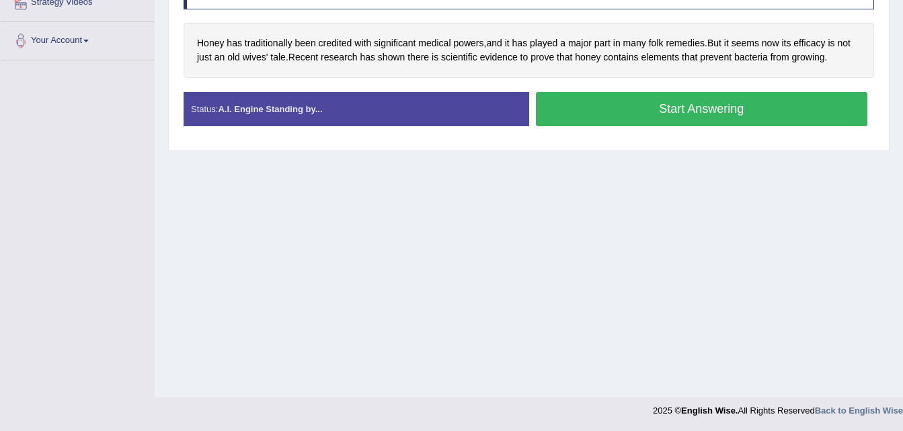
click at [630, 97] on button "Start Answering" at bounding box center [702, 109] width 332 height 34
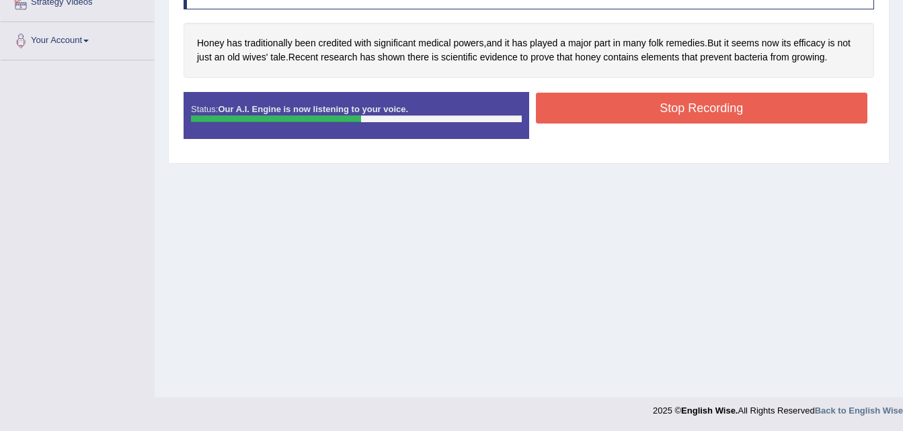
click at [630, 97] on button "Stop Recording" at bounding box center [702, 108] width 332 height 31
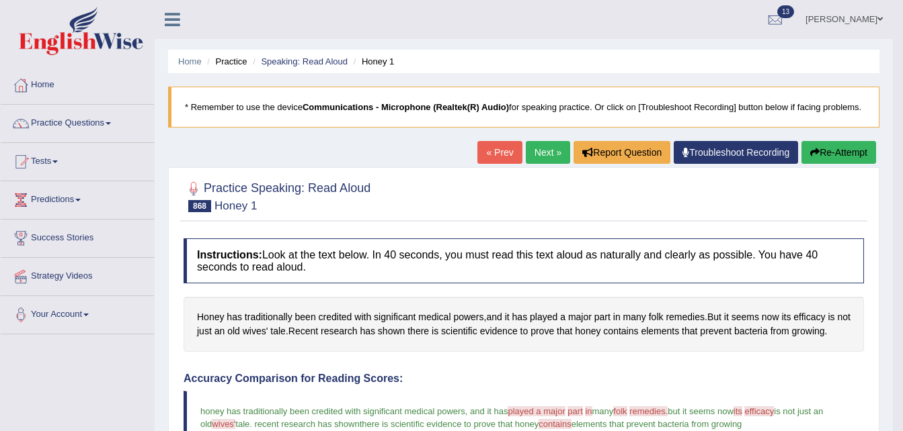
click at [538, 160] on link "Next »" at bounding box center [548, 152] width 44 height 23
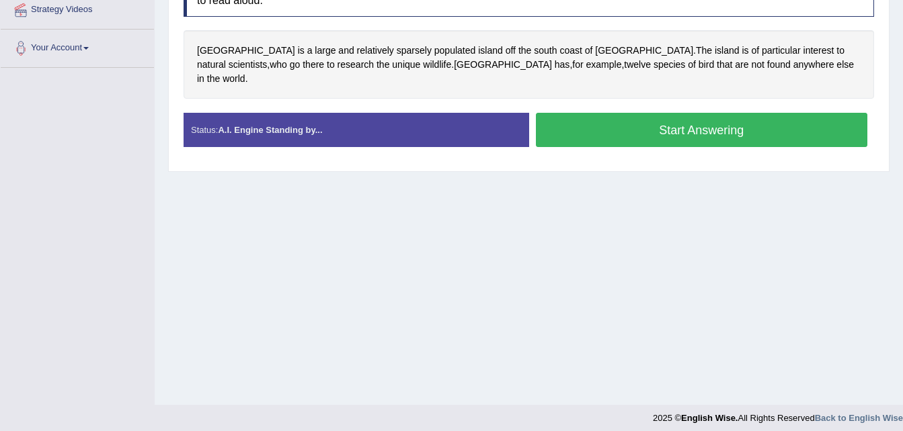
scroll to position [274, 0]
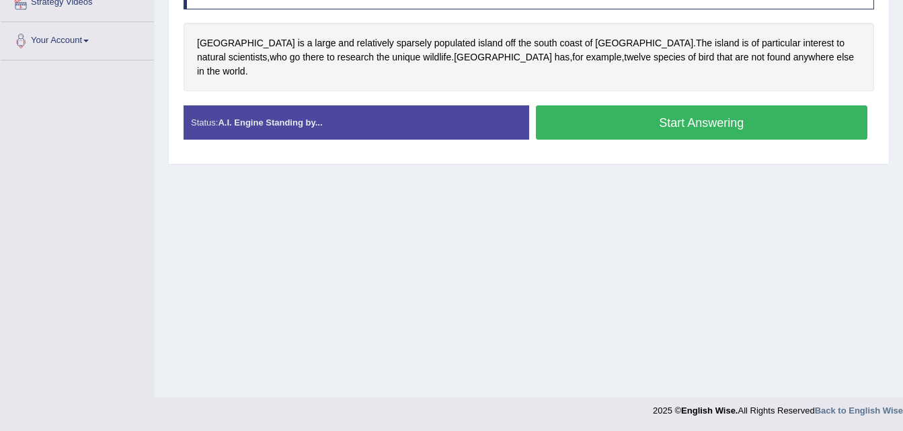
click at [622, 106] on button "Start Answering" at bounding box center [702, 123] width 332 height 34
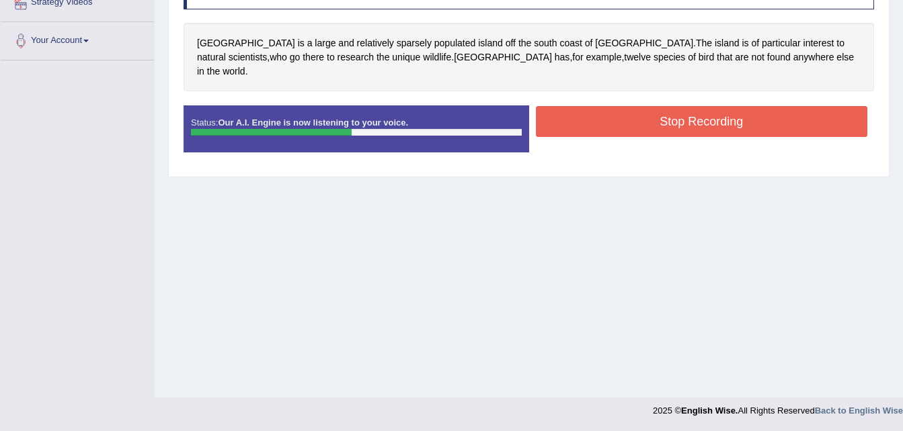
click at [630, 110] on button "Stop Recording" at bounding box center [702, 121] width 332 height 31
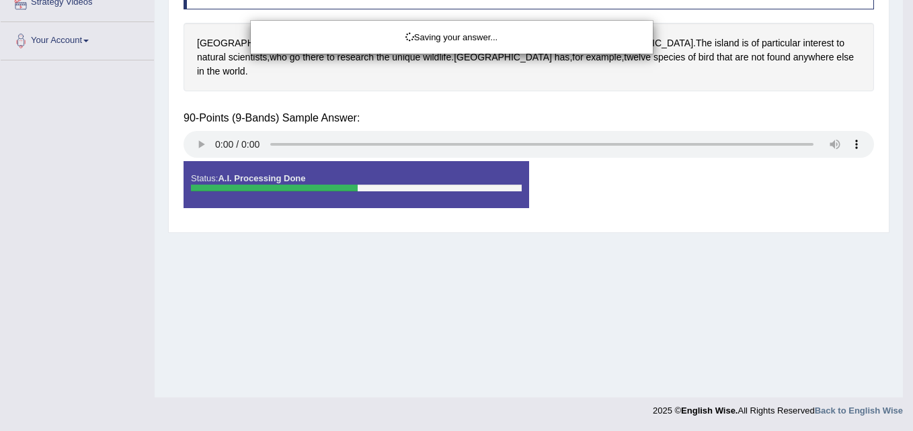
click at [630, 110] on div "Saving your answer..." at bounding box center [456, 215] width 913 height 431
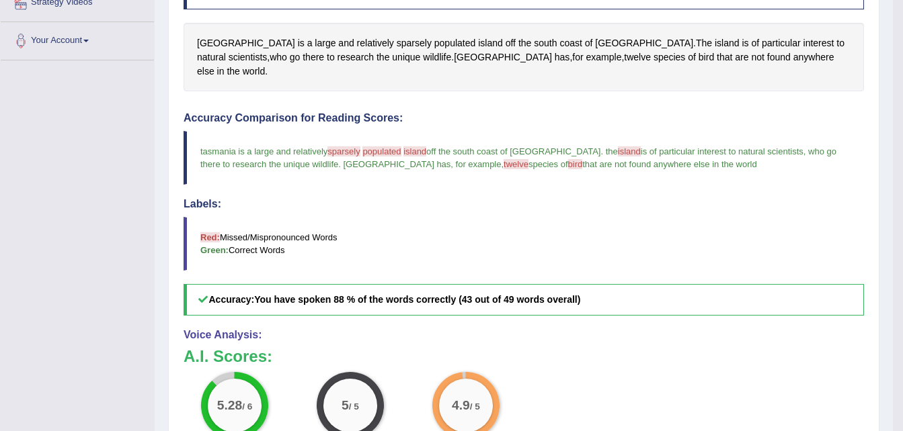
scroll to position [0, 0]
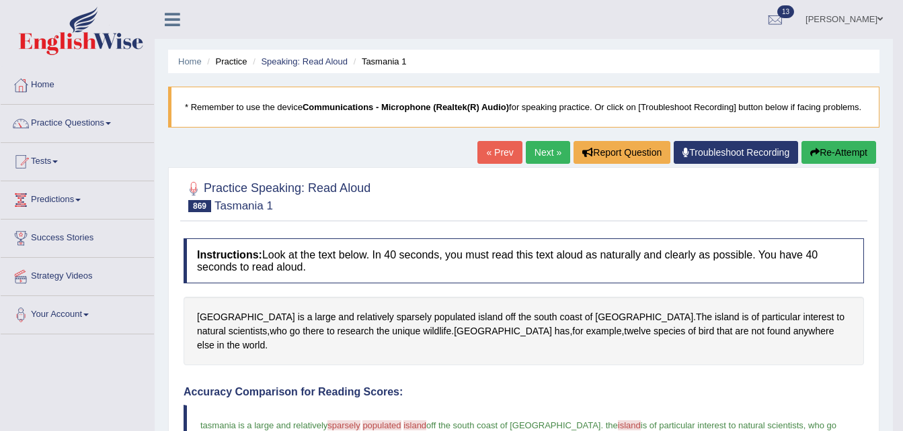
click at [542, 153] on link "Next »" at bounding box center [548, 152] width 44 height 23
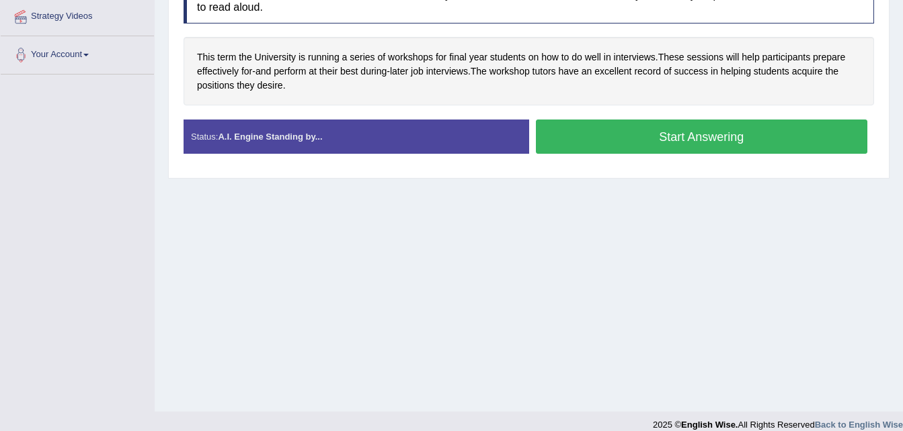
scroll to position [274, 0]
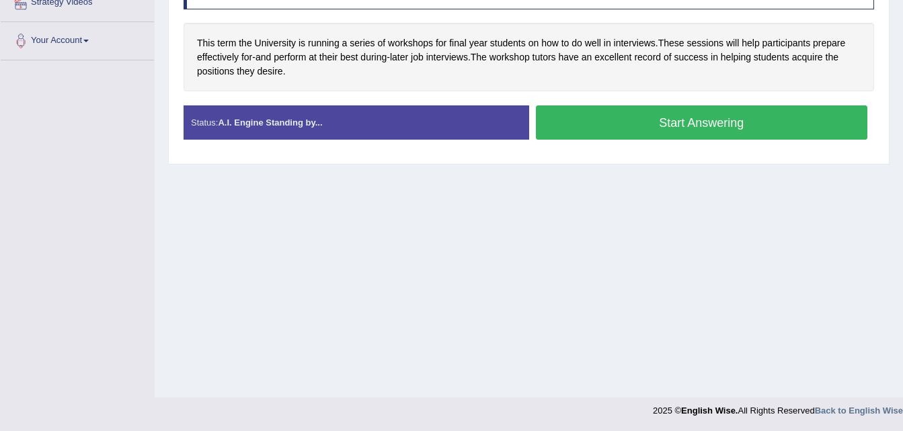
click at [638, 120] on button "Start Answering" at bounding box center [702, 123] width 332 height 34
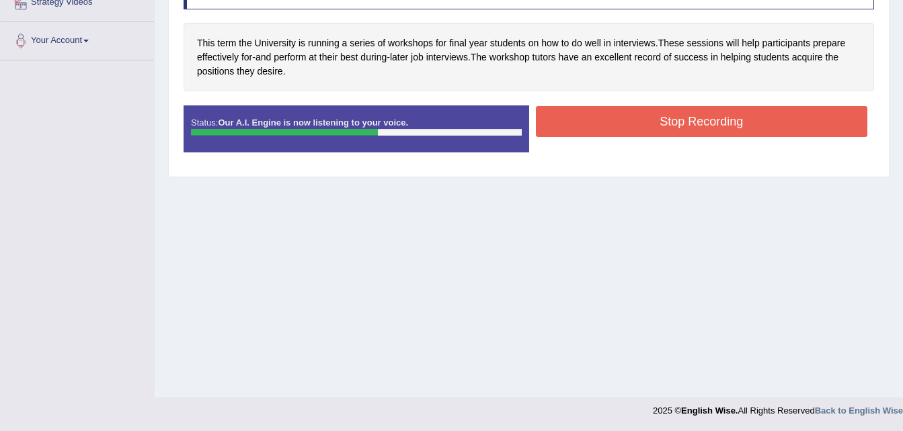
click at [638, 120] on button "Stop Recording" at bounding box center [702, 121] width 332 height 31
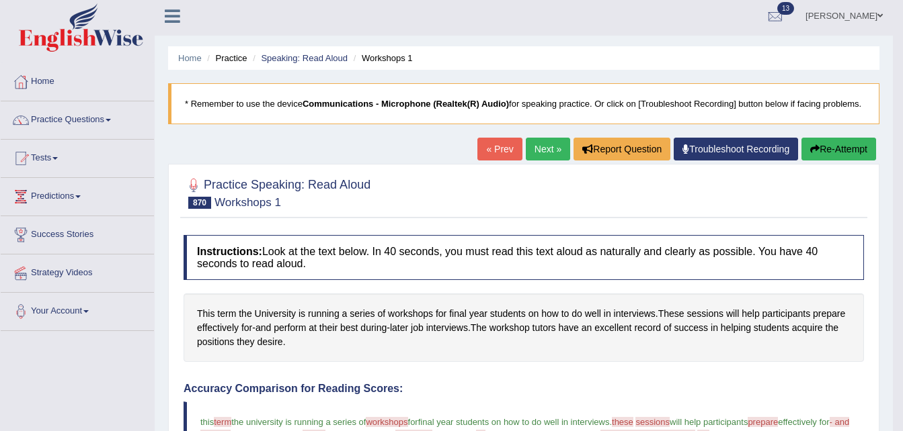
scroll to position [0, 0]
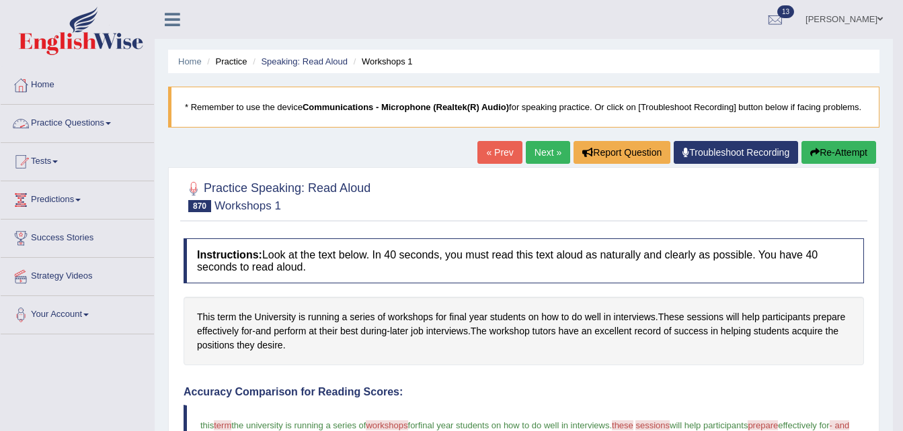
click at [110, 131] on link "Practice Questions" at bounding box center [77, 122] width 153 height 34
